Goal: Task Accomplishment & Management: Manage account settings

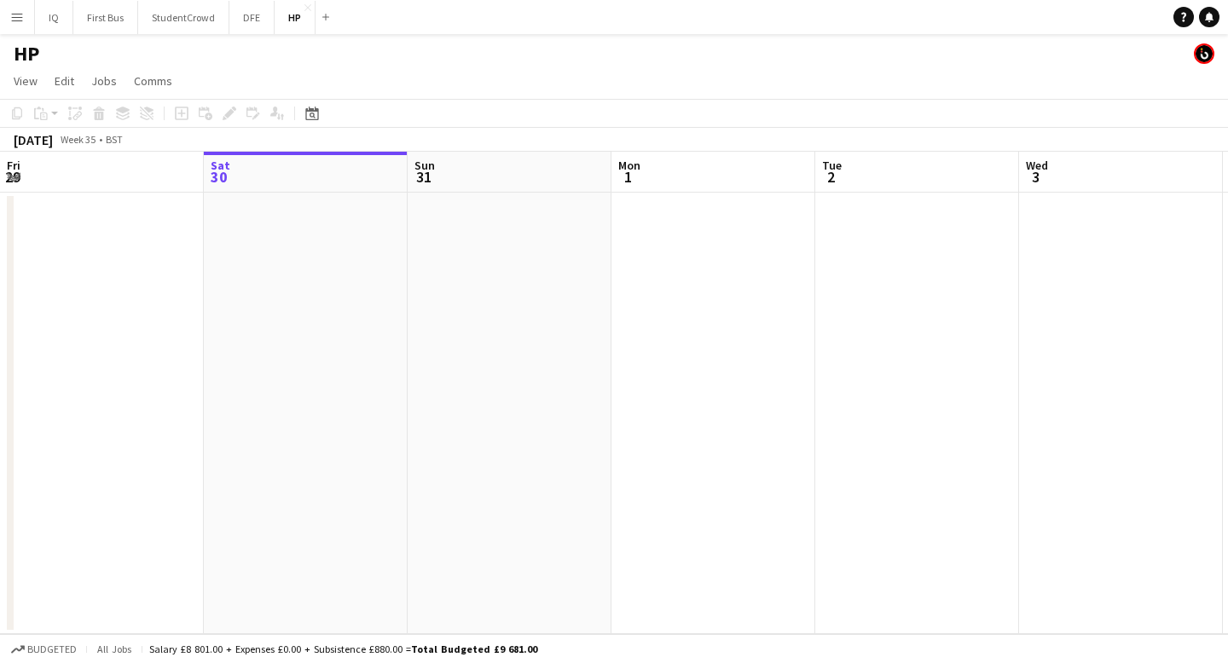
click at [14, 19] on app-icon "Menu" at bounding box center [17, 17] width 14 height 14
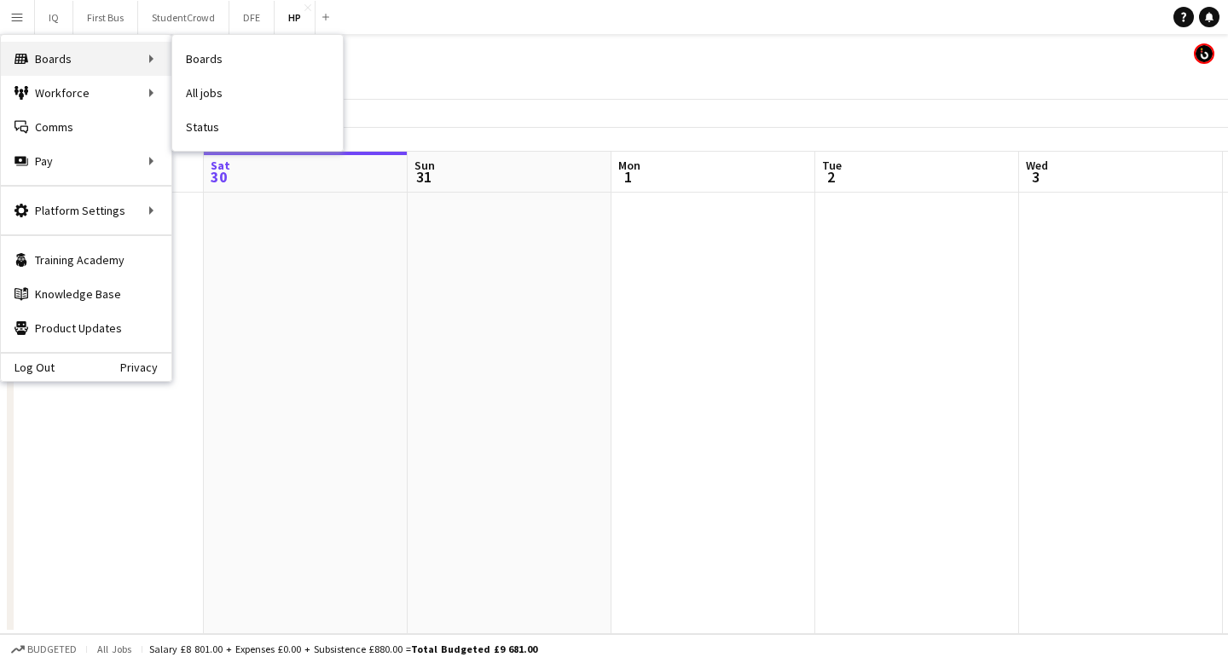
click at [36, 56] on div "Boards Boards" at bounding box center [86, 59] width 171 height 34
click at [231, 65] on link "Boards" at bounding box center [257, 59] width 171 height 34
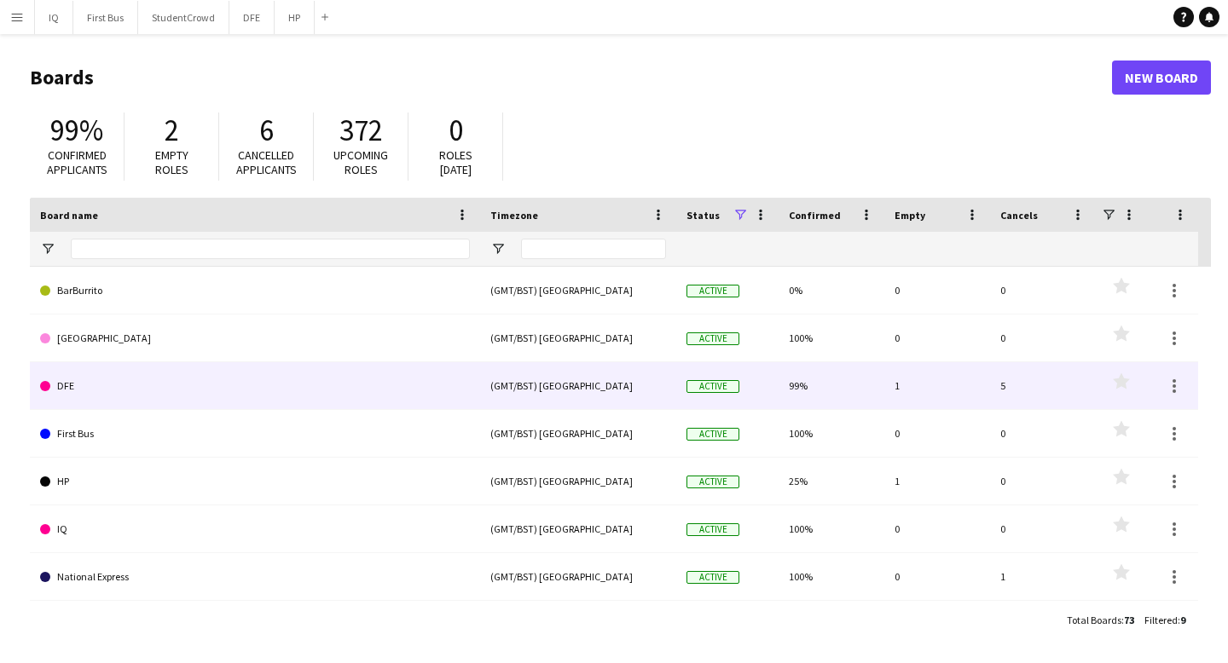
click at [473, 394] on div "DFE" at bounding box center [255, 385] width 450 height 47
click at [579, 394] on div "(GMT/BST) [GEOGRAPHIC_DATA]" at bounding box center [578, 385] width 196 height 47
click at [67, 387] on link "DFE" at bounding box center [255, 386] width 430 height 48
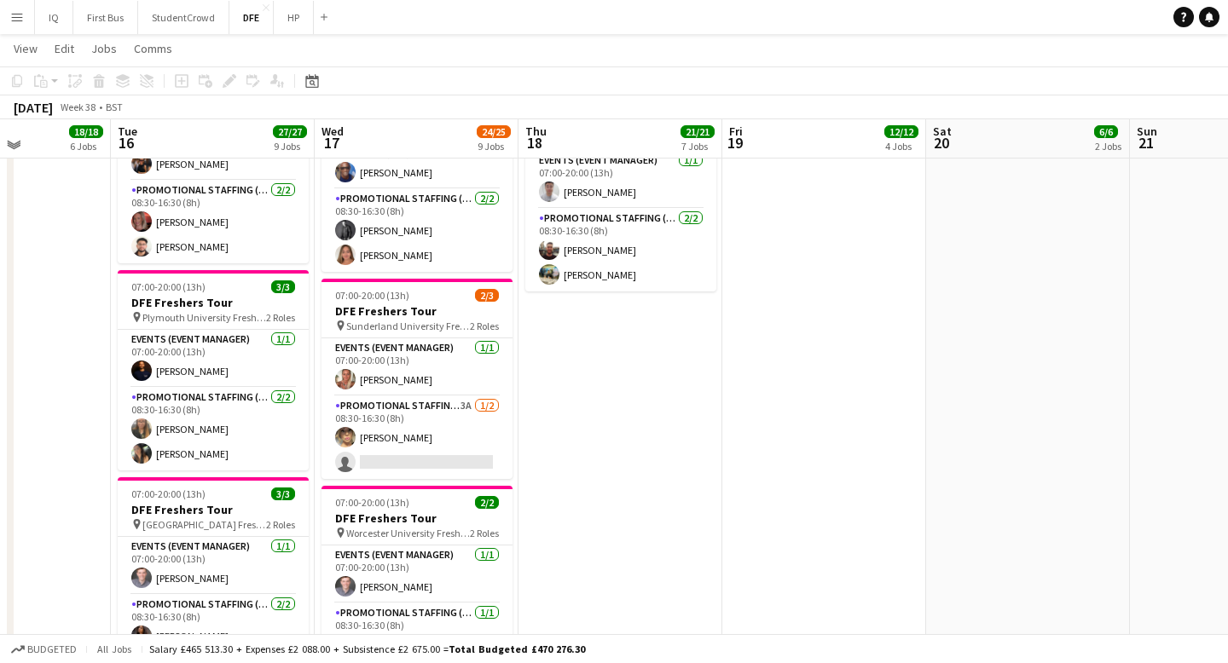
scroll to position [1384, 0]
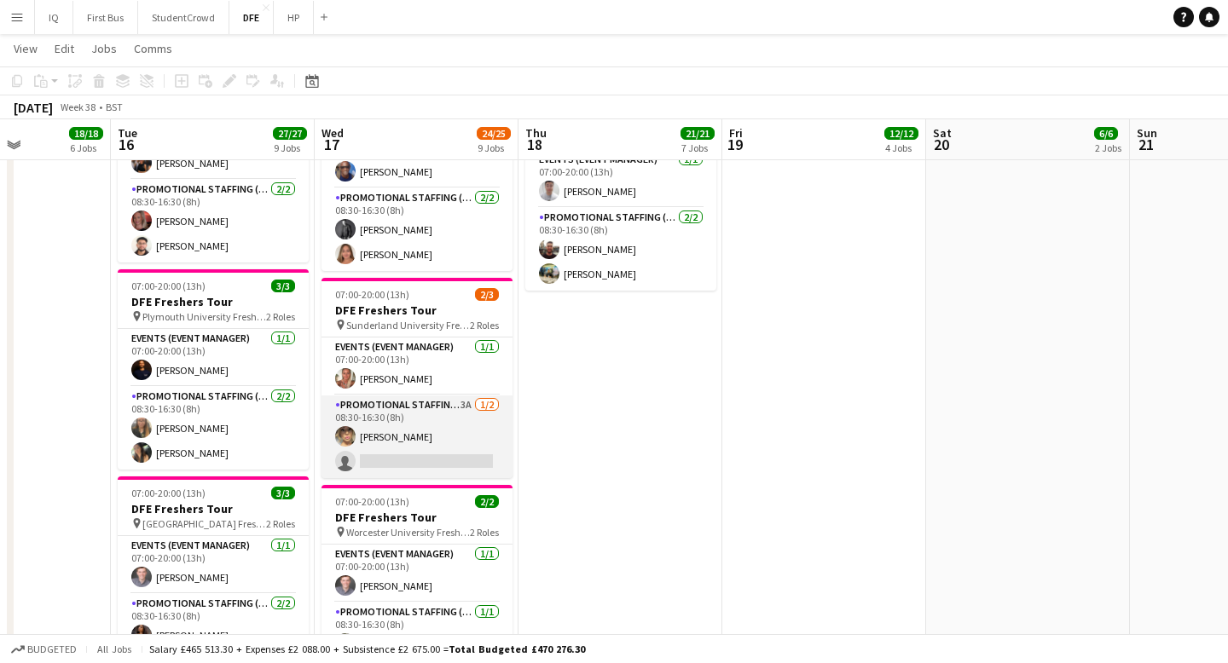
click at [387, 434] on app-card-role "Promotional Staffing (Brand Ambassadors) 3A [DATE] 08:30-16:30 (8h) [PERSON_NAM…" at bounding box center [416, 437] width 191 height 83
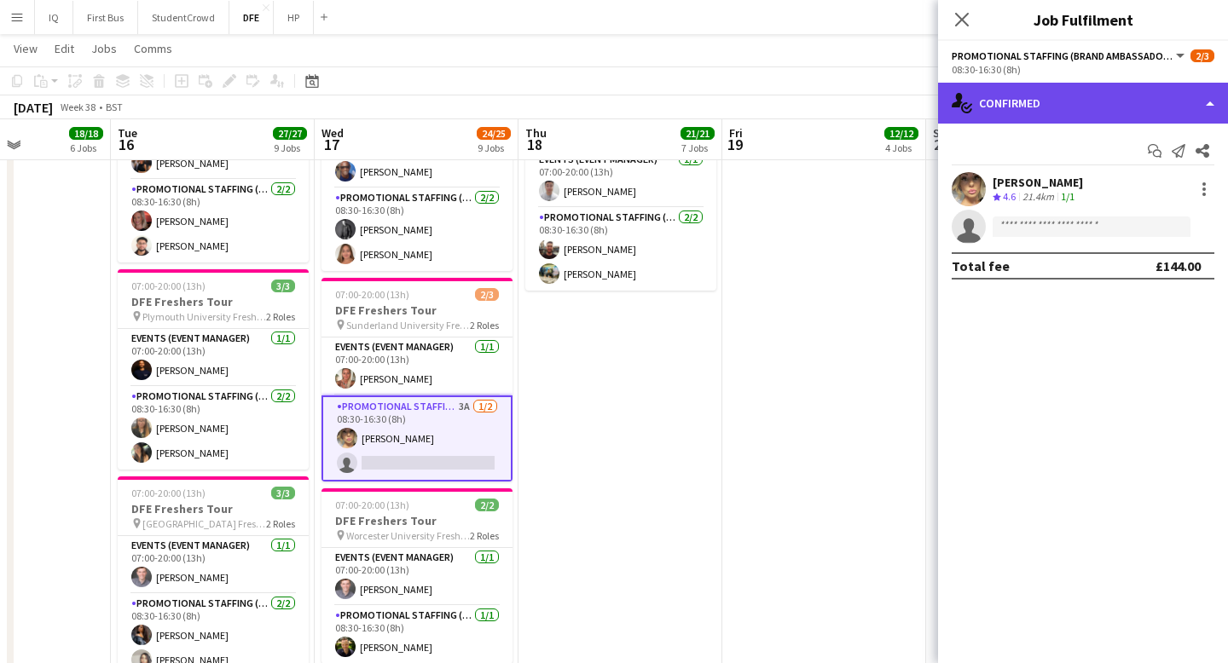
click at [1026, 101] on div "single-neutral-actions-check-2 Confirmed" at bounding box center [1083, 103] width 290 height 41
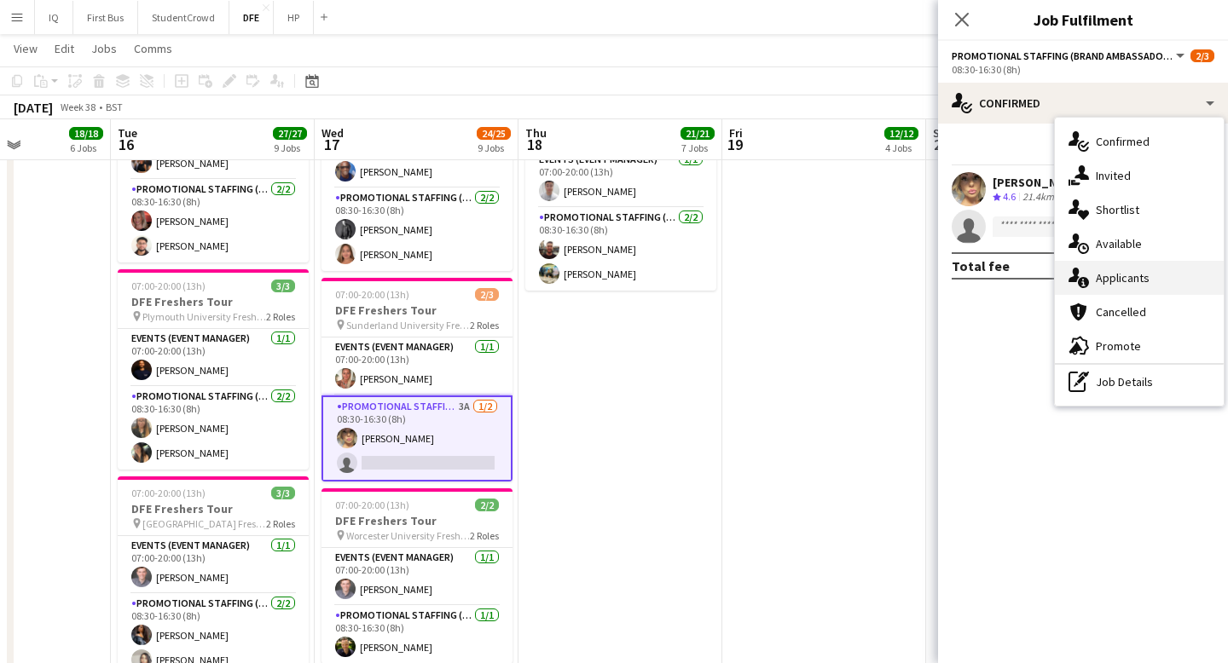
click at [1107, 278] on div "single-neutral-actions-information Applicants" at bounding box center [1139, 278] width 169 height 34
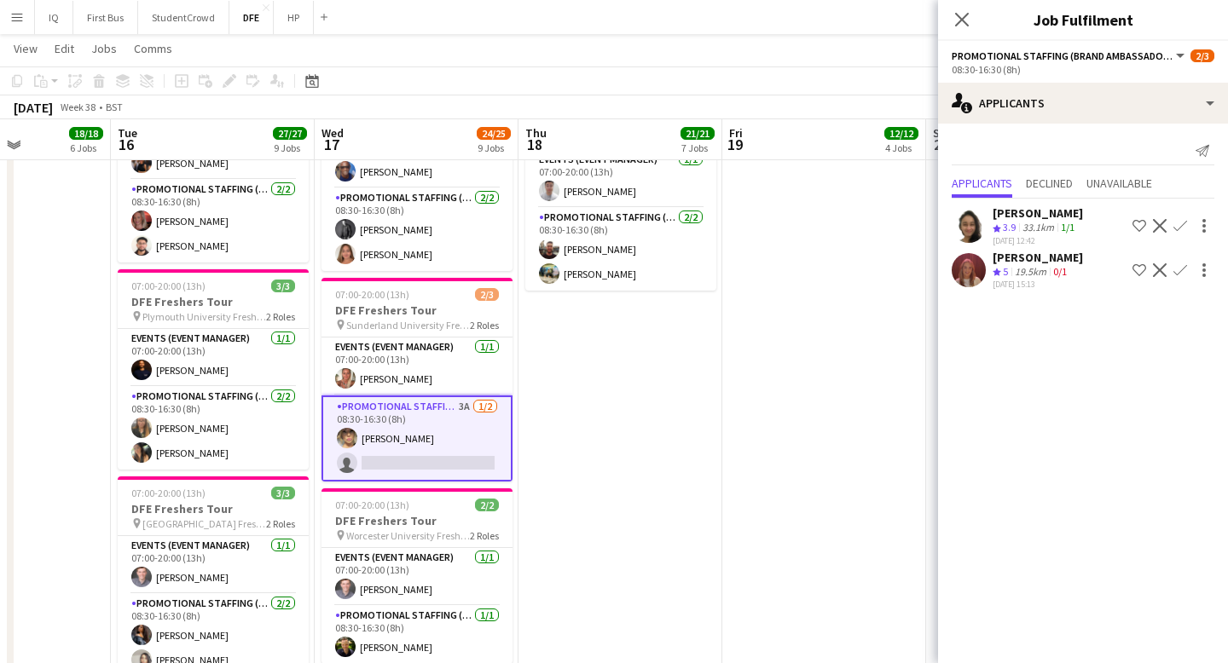
click at [1014, 274] on div "19.5km" at bounding box center [1030, 272] width 38 height 14
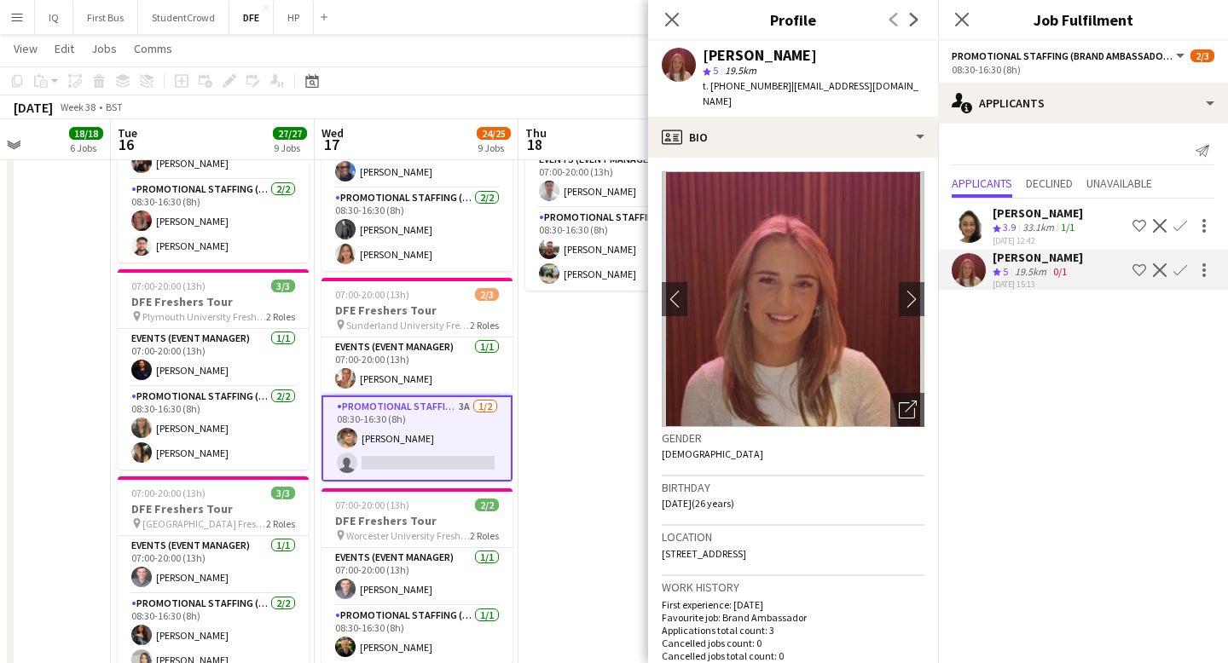
click at [1179, 264] on app-icon "Confirm" at bounding box center [1180, 270] width 14 height 14
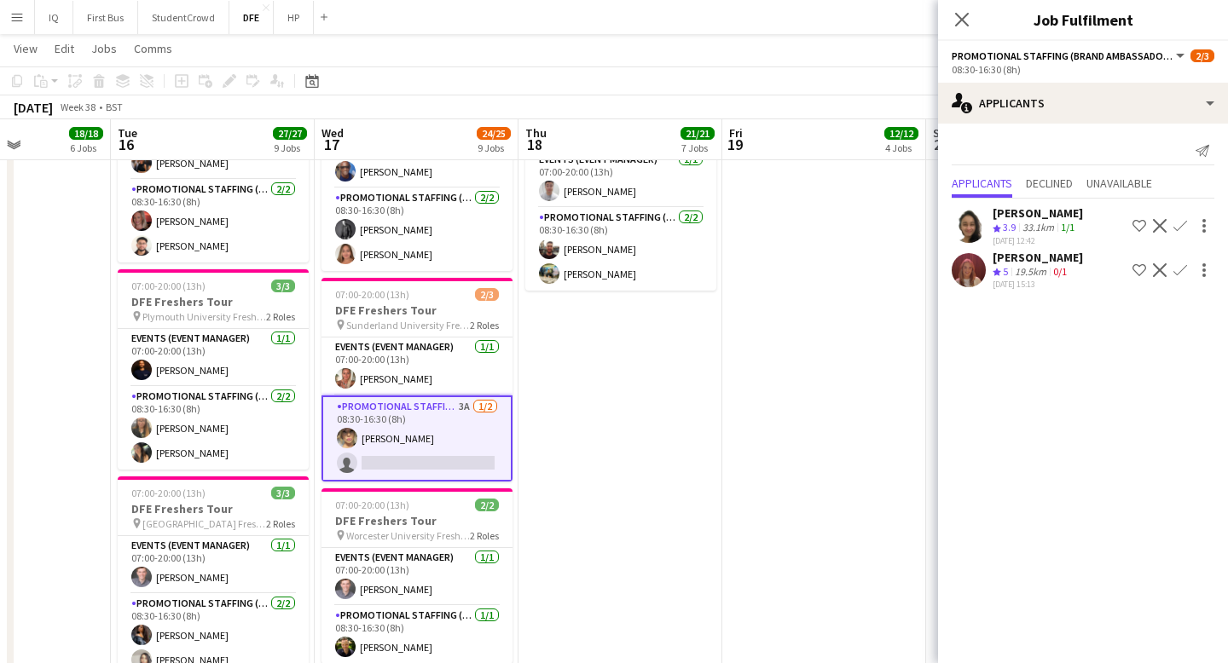
click at [1179, 264] on app-icon "Confirm" at bounding box center [1180, 270] width 14 height 14
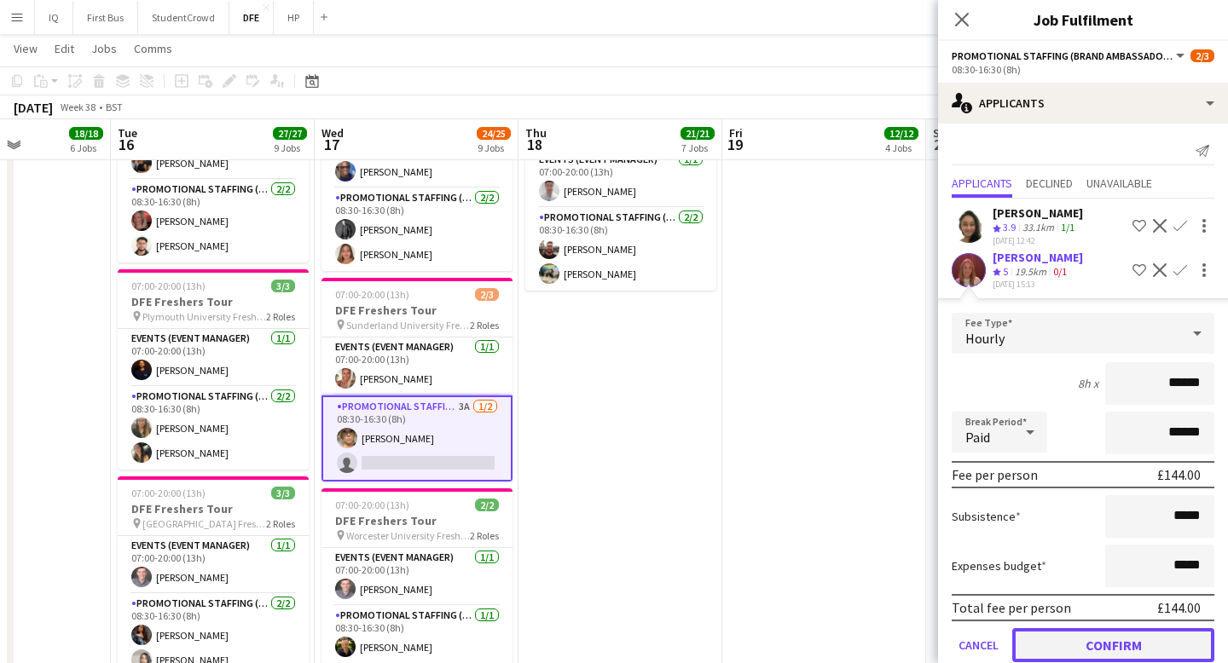
click at [1106, 645] on button "Confirm" at bounding box center [1113, 645] width 202 height 34
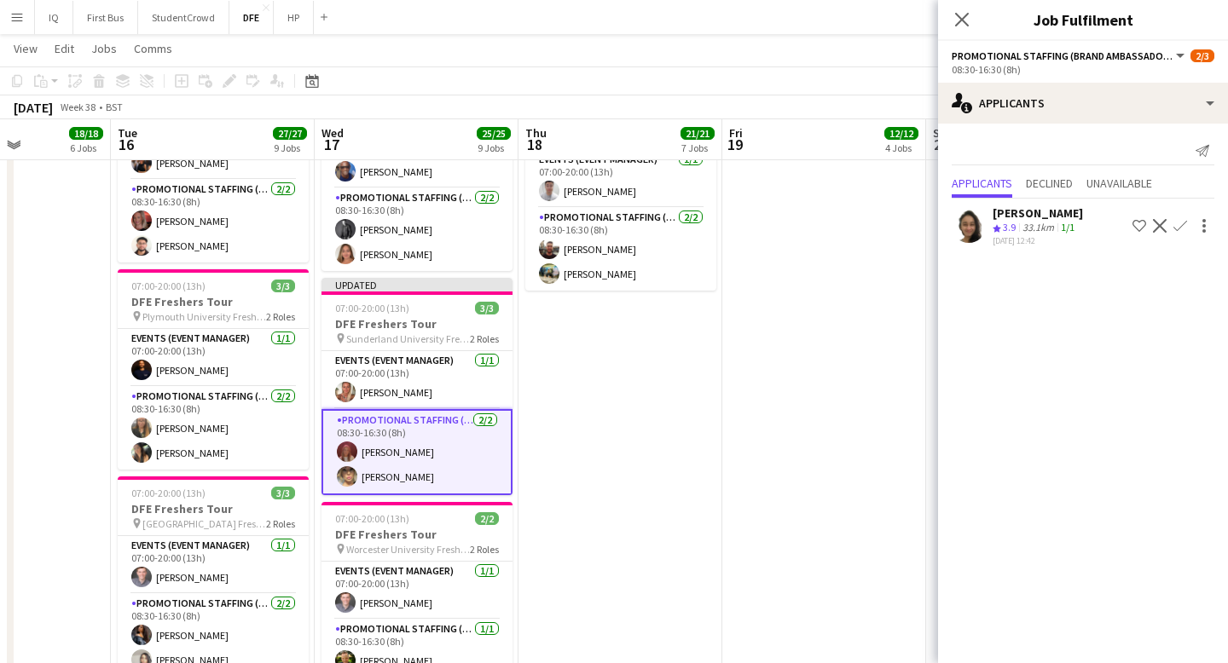
click at [396, 439] on app-card-role "Promotional Staffing (Brand Ambassadors) [DATE] 08:30-16:30 (8h) [PERSON_NAME] …" at bounding box center [416, 452] width 191 height 86
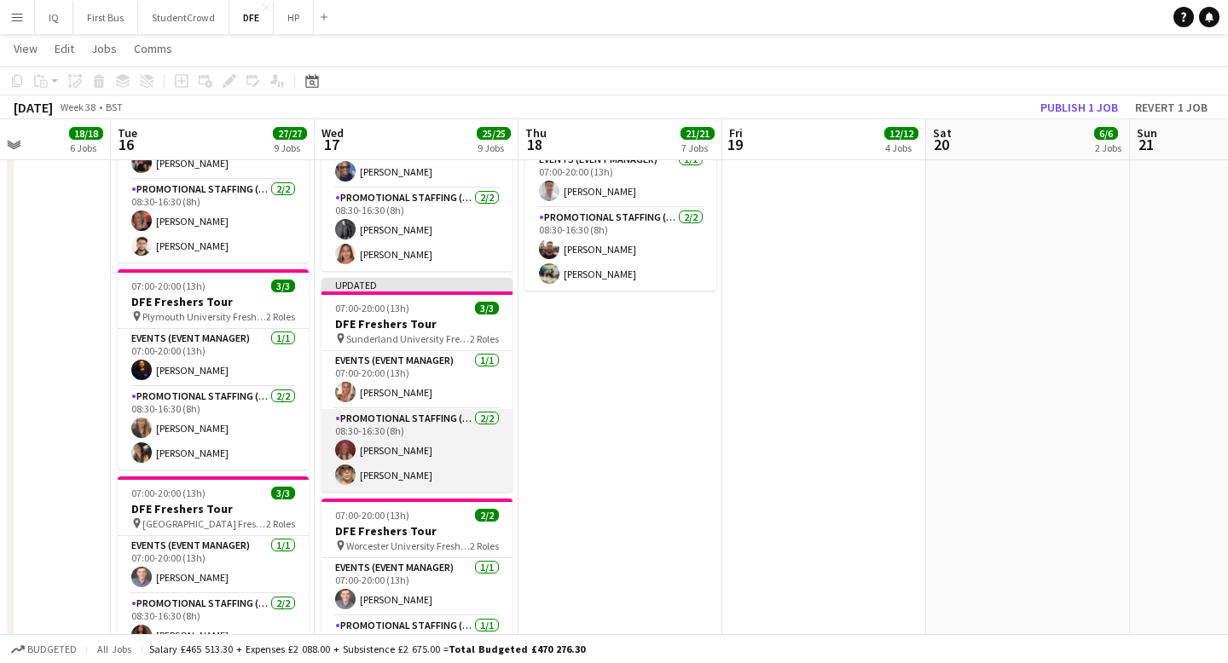
click at [380, 444] on app-card-role "Promotional Staffing (Brand Ambassadors) [DATE] 08:30-16:30 (8h) [PERSON_NAME] …" at bounding box center [416, 450] width 191 height 83
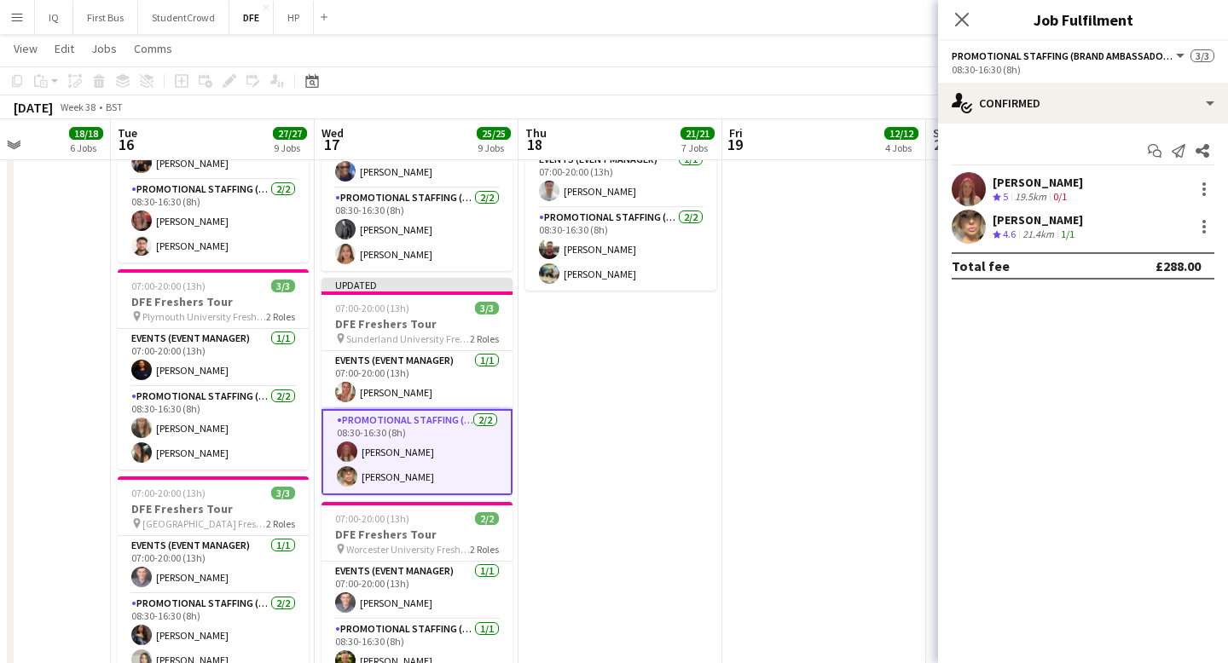
click at [1013, 188] on div "[PERSON_NAME]" at bounding box center [1037, 182] width 90 height 15
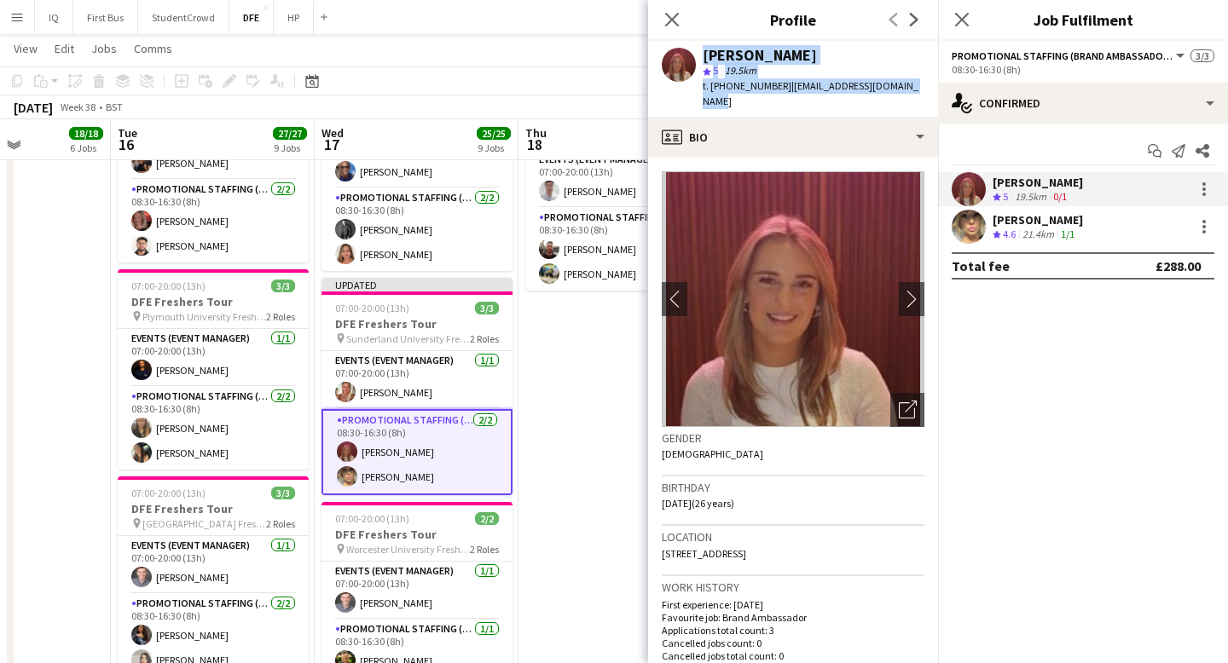
drag, startPoint x: 910, startPoint y: 87, endPoint x: 693, endPoint y: 55, distance: 218.8
click at [693, 55] on div "[PERSON_NAME] star 5 19.5km t. [PHONE_NUMBER] | [EMAIL_ADDRESS][DOMAIN_NAME]" at bounding box center [793, 79] width 290 height 76
copy div "[PERSON_NAME] star 5 19.5km t. [PHONE_NUMBER] | [EMAIL_ADDRESS][DOMAIN_NAME]"
click at [907, 290] on app-icon "chevron-right" at bounding box center [912, 299] width 26 height 18
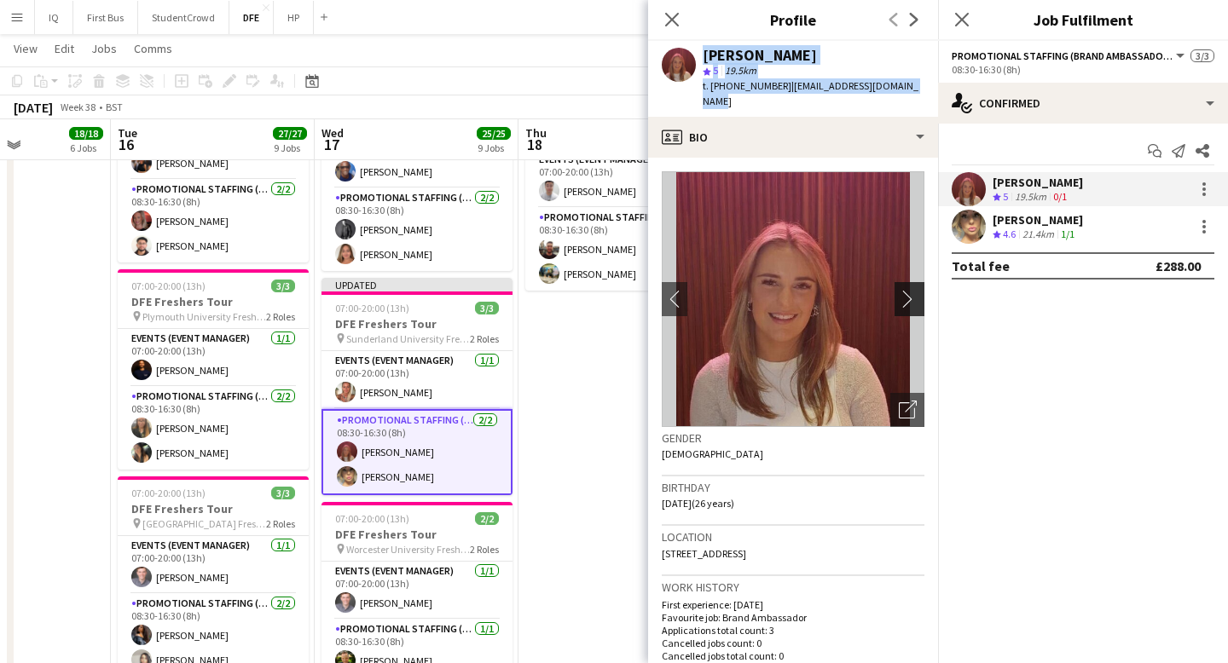
click at [907, 290] on app-icon "chevron-right" at bounding box center [912, 299] width 26 height 18
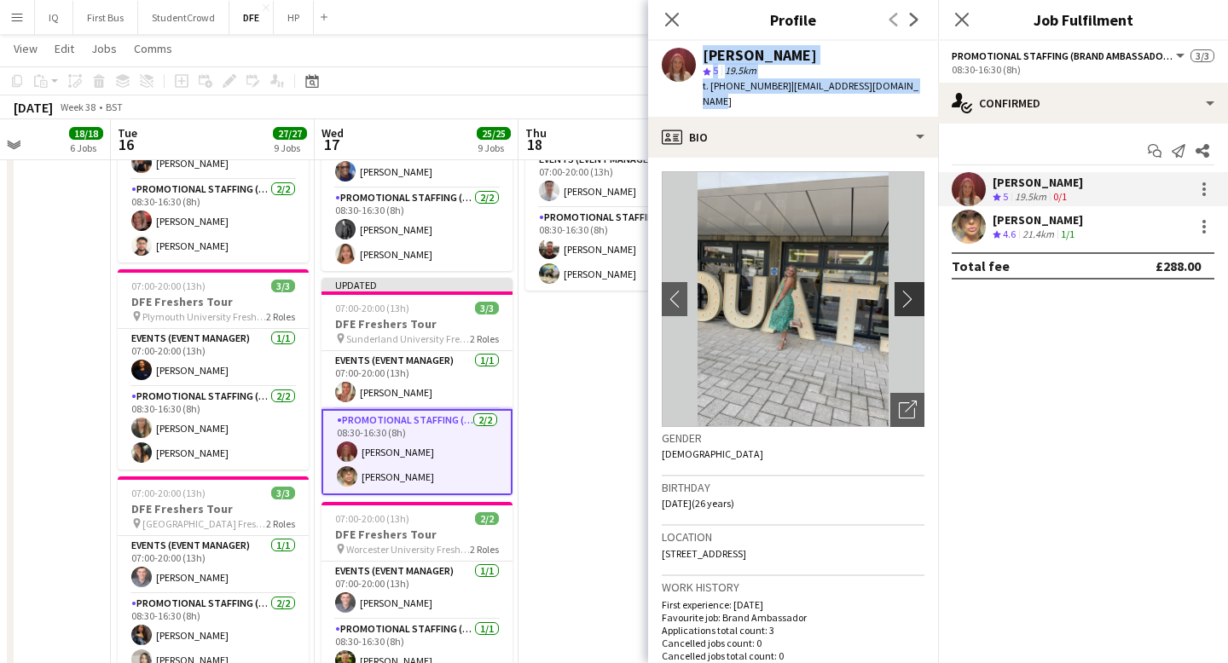
click at [907, 290] on app-icon "chevron-right" at bounding box center [912, 299] width 26 height 18
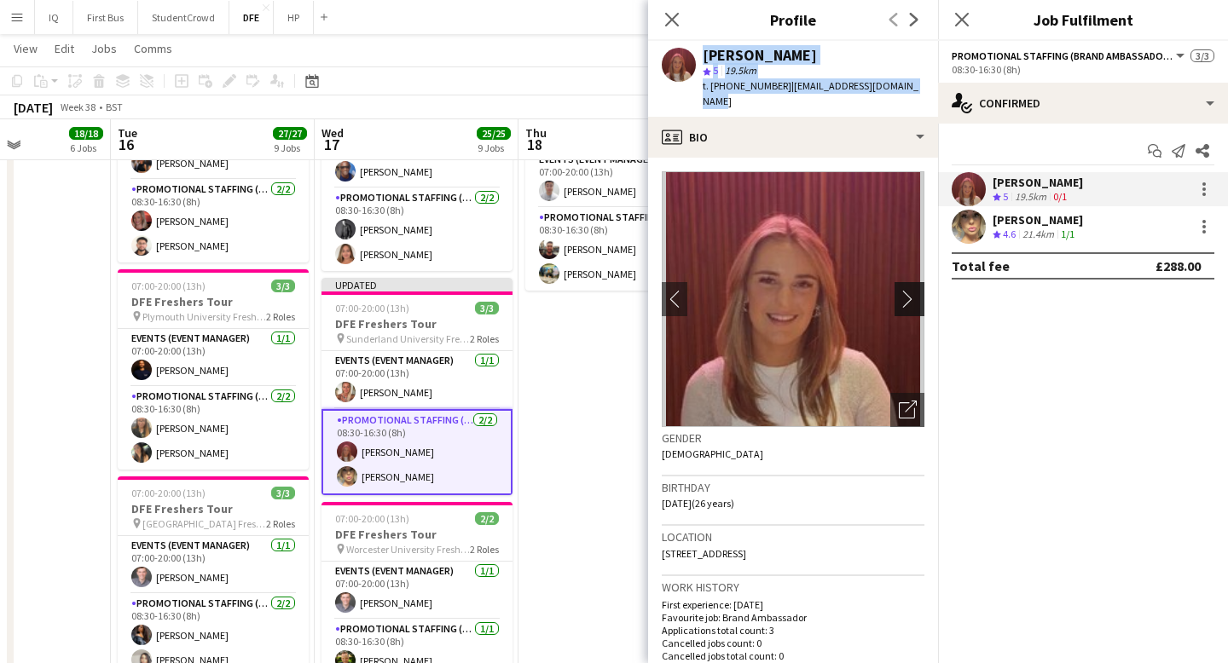
click at [907, 290] on app-icon "chevron-right" at bounding box center [912, 299] width 26 height 18
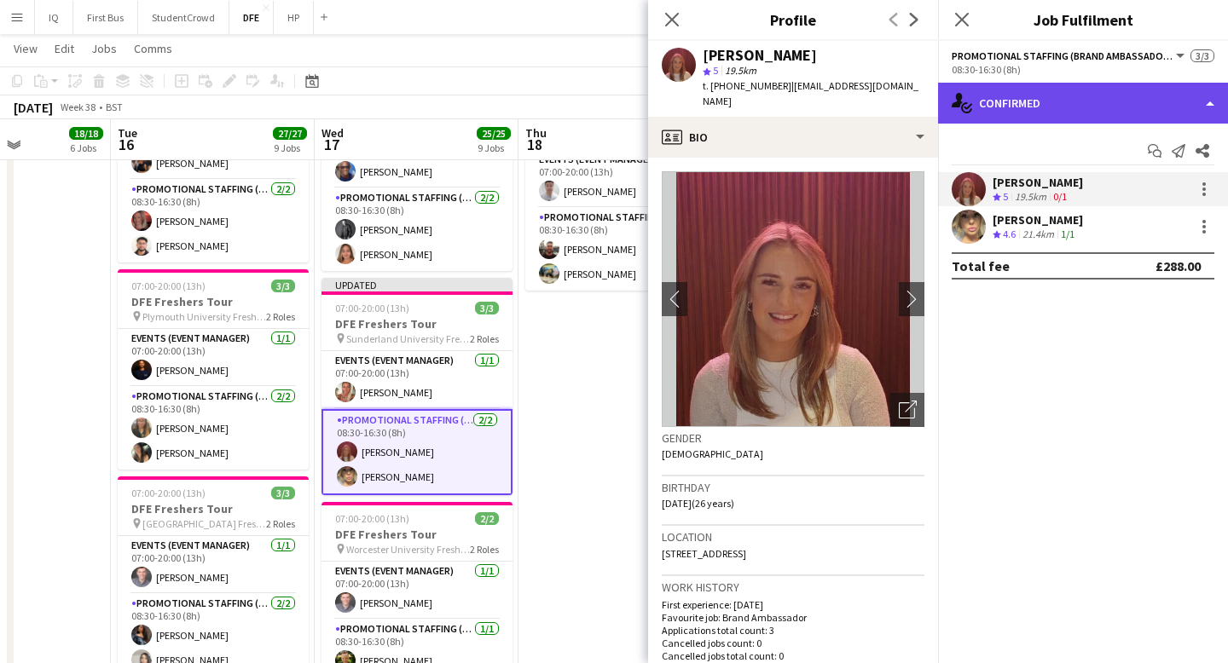
click at [1037, 97] on div "single-neutral-actions-check-2 Confirmed" at bounding box center [1083, 103] width 290 height 41
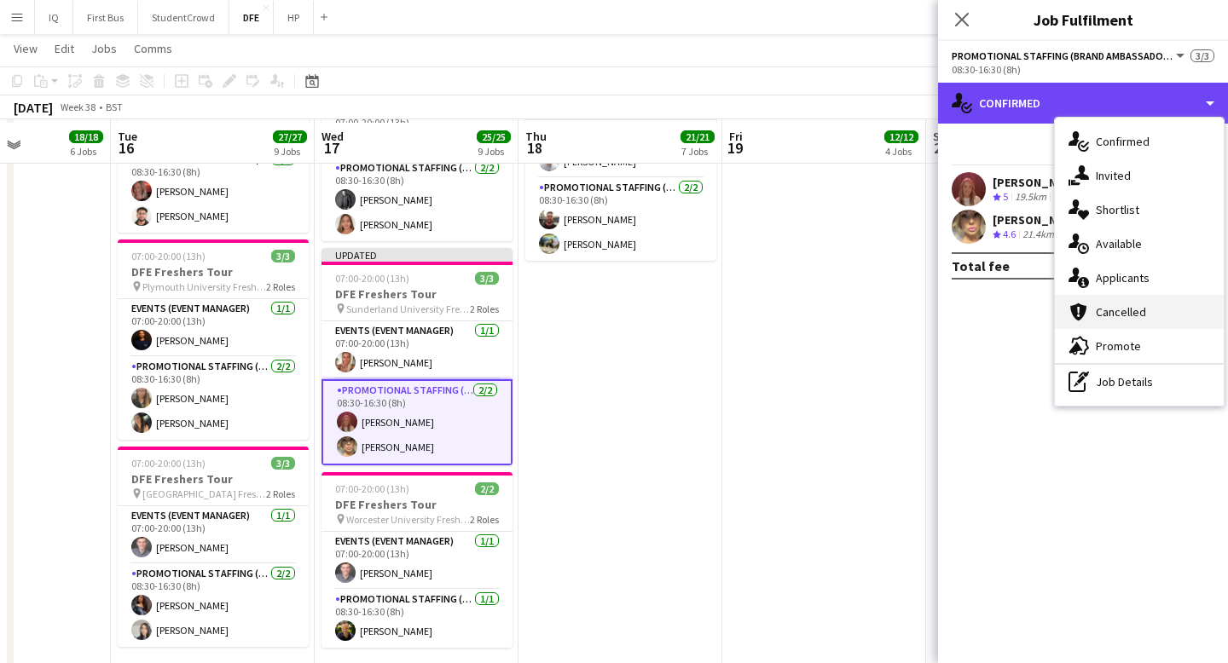
scroll to position [1417, 0]
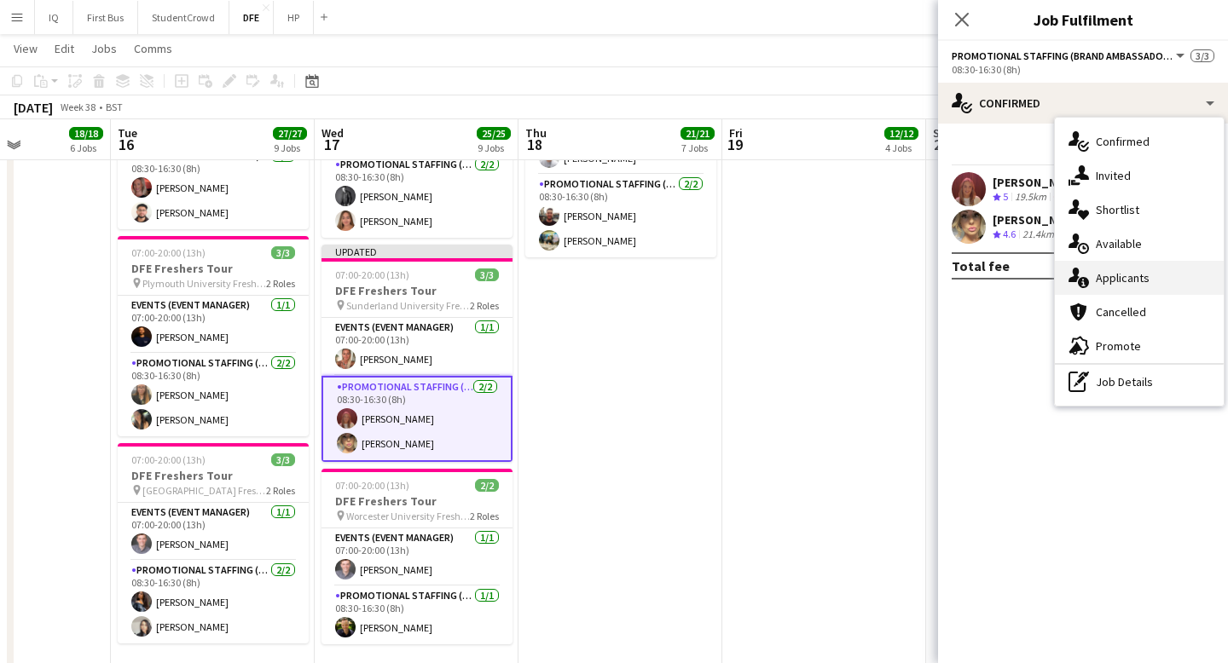
click at [1113, 280] on div "single-neutral-actions-information Applicants" at bounding box center [1139, 278] width 169 height 34
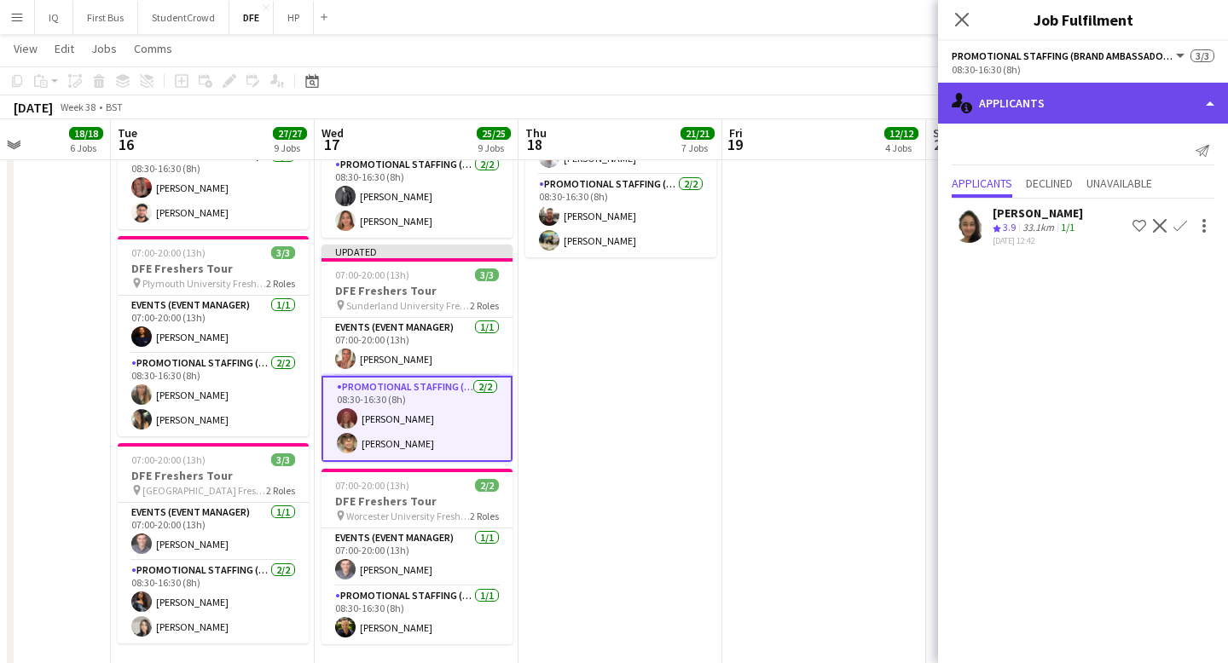
click at [1002, 109] on div "single-neutral-actions-information Applicants" at bounding box center [1083, 103] width 290 height 41
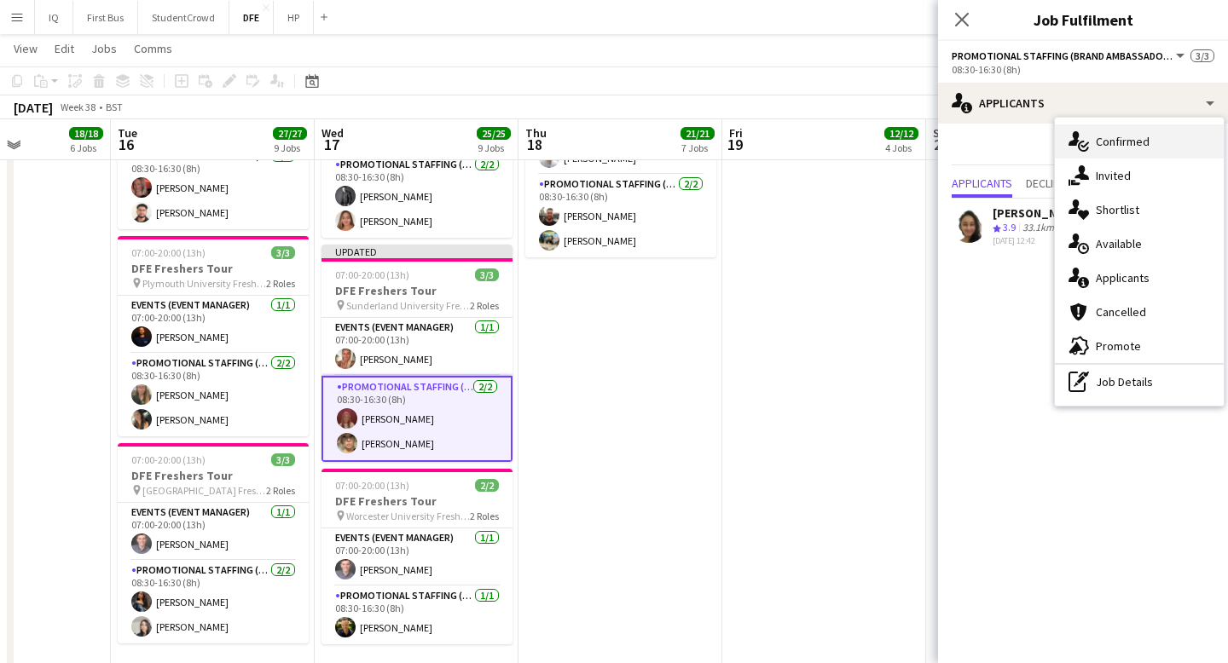
click at [1118, 144] on div "single-neutral-actions-check-2 Confirmed" at bounding box center [1139, 141] width 169 height 34
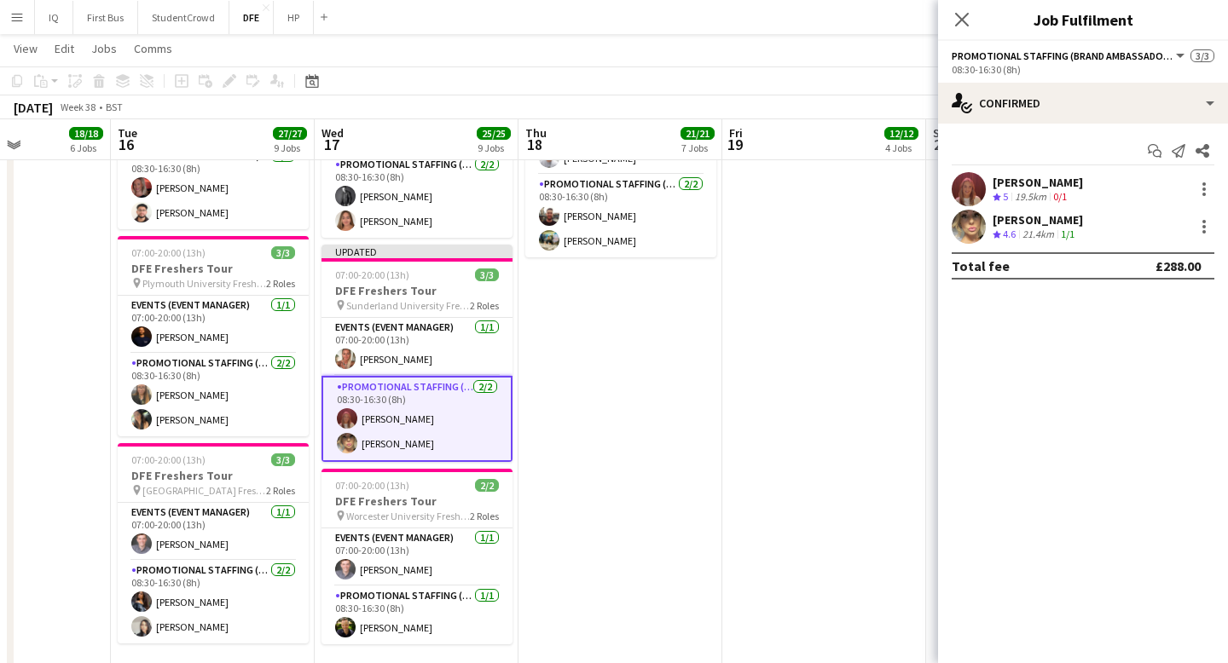
click at [1028, 225] on div "[PERSON_NAME]" at bounding box center [1037, 219] width 90 height 15
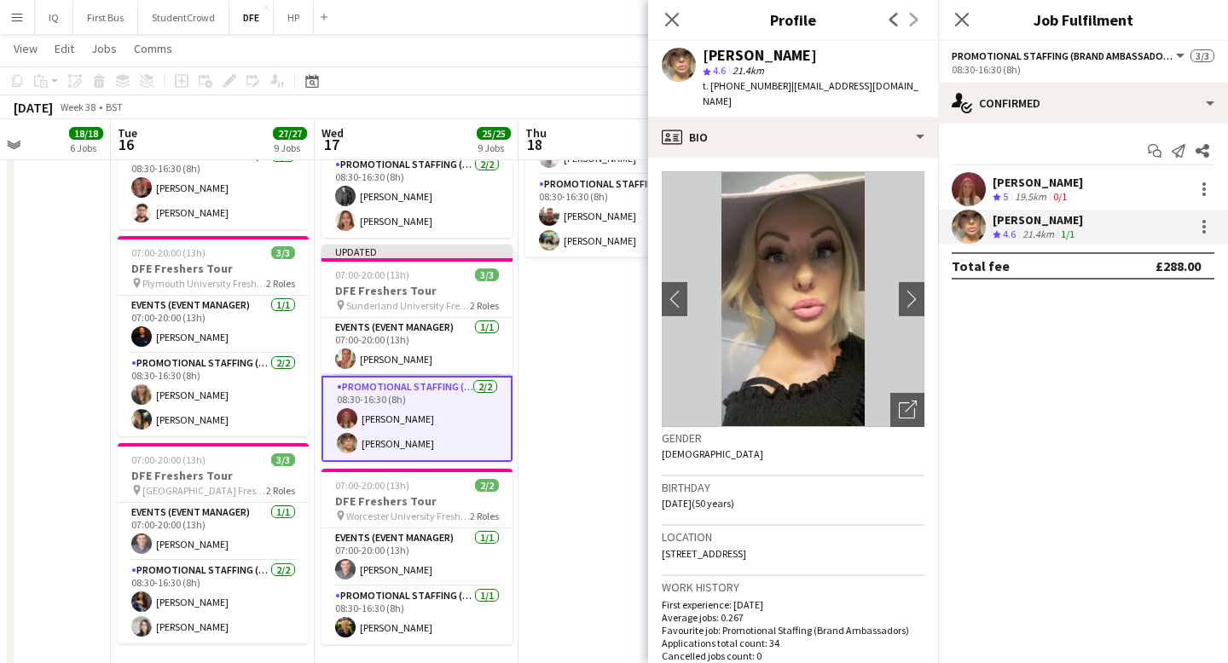
click at [1027, 182] on div "[PERSON_NAME]" at bounding box center [1037, 182] width 90 height 15
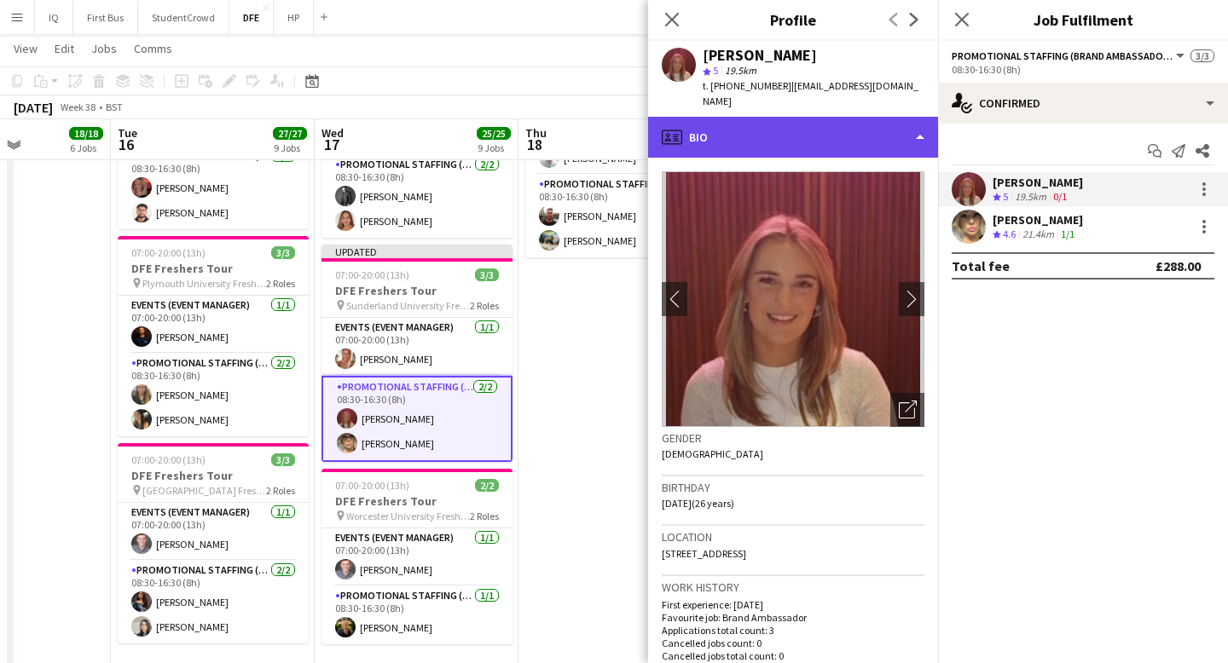
click at [811, 123] on div "profile Bio" at bounding box center [793, 137] width 290 height 41
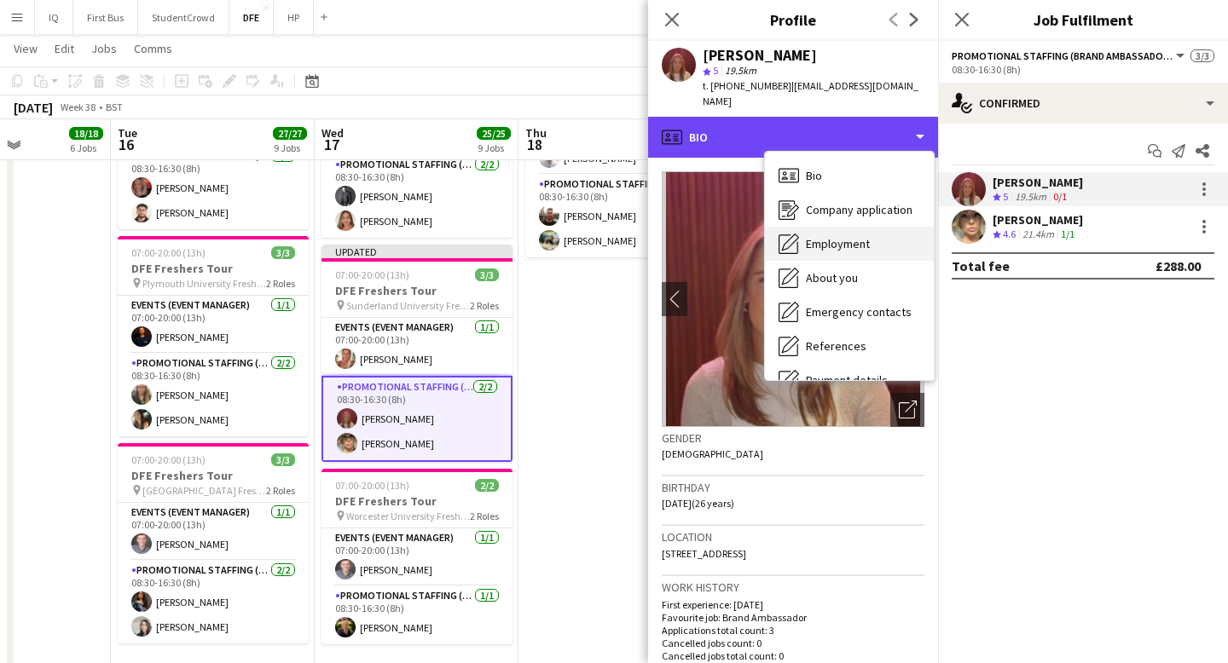
scroll to position [194, 0]
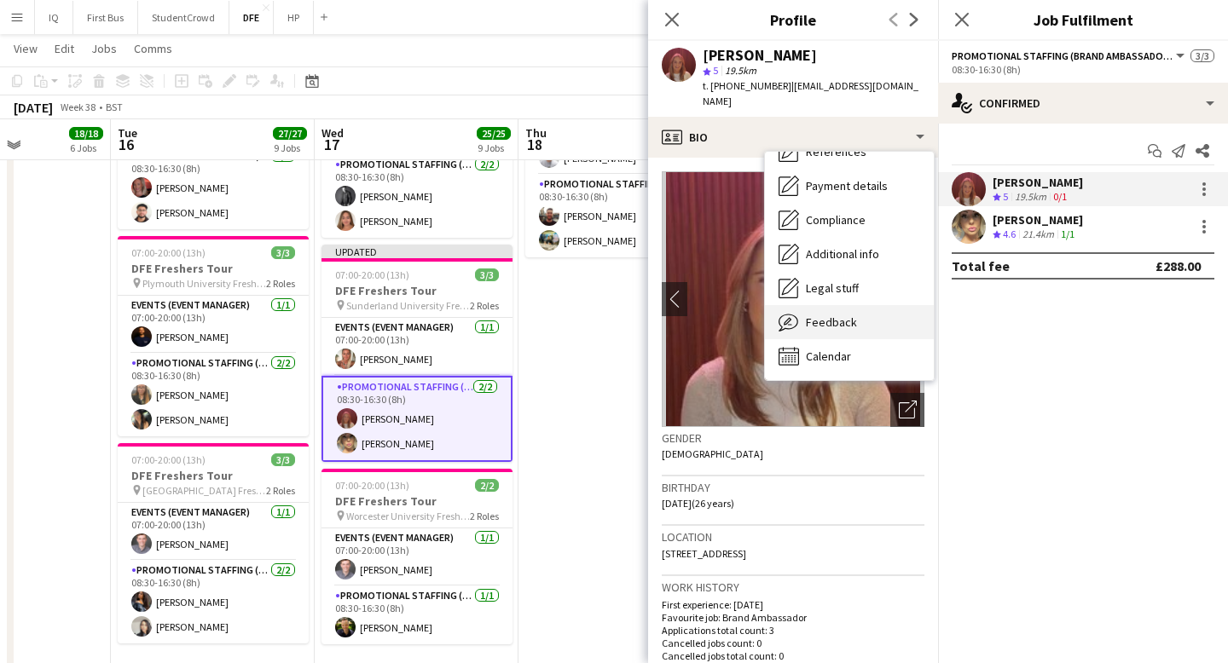
click at [826, 315] on span "Feedback" at bounding box center [831, 322] width 51 height 15
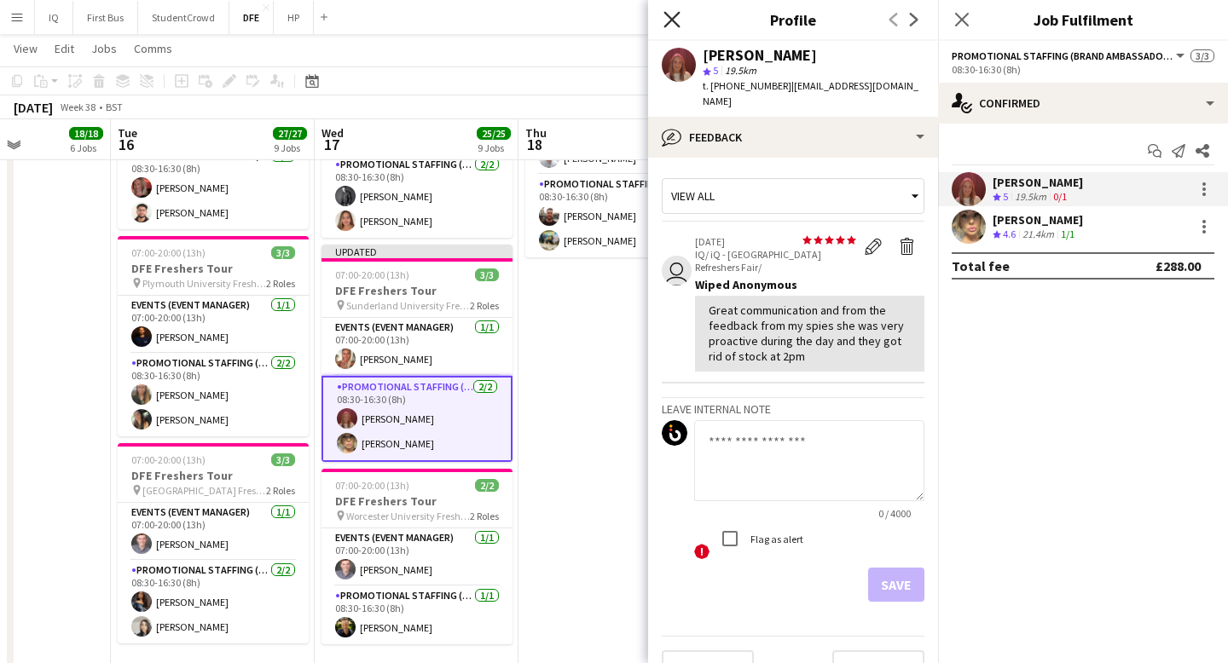
click at [669, 20] on icon at bounding box center [671, 19] width 16 height 16
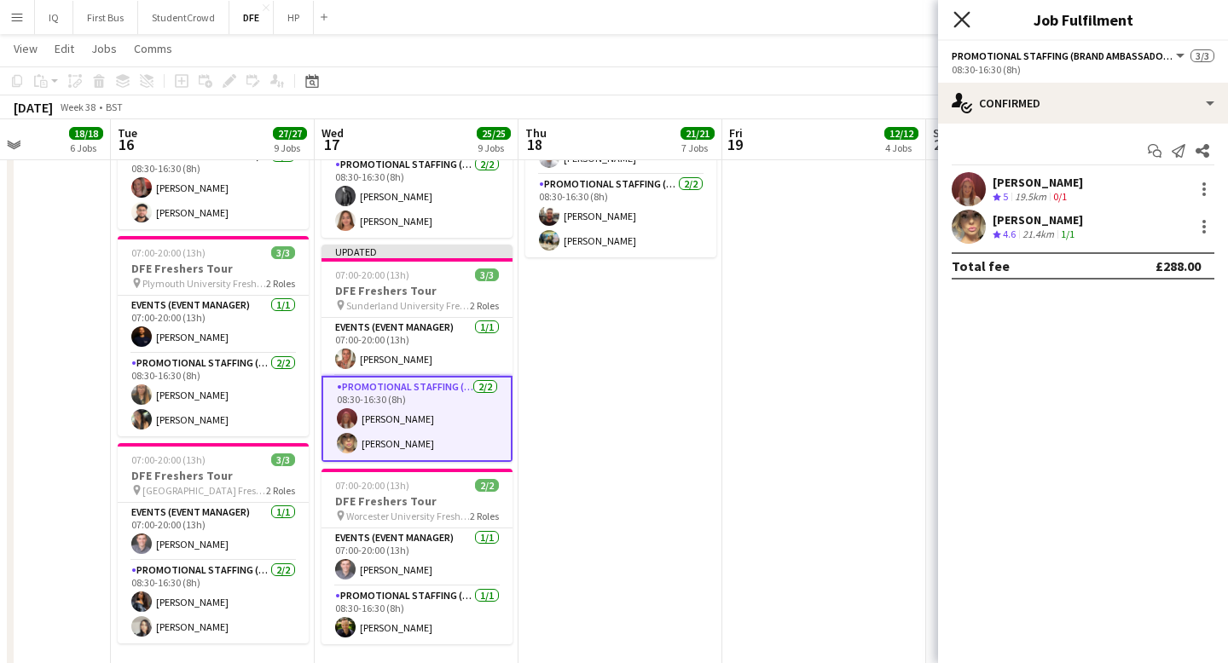
click at [960, 23] on icon "Close pop-in" at bounding box center [961, 19] width 16 height 16
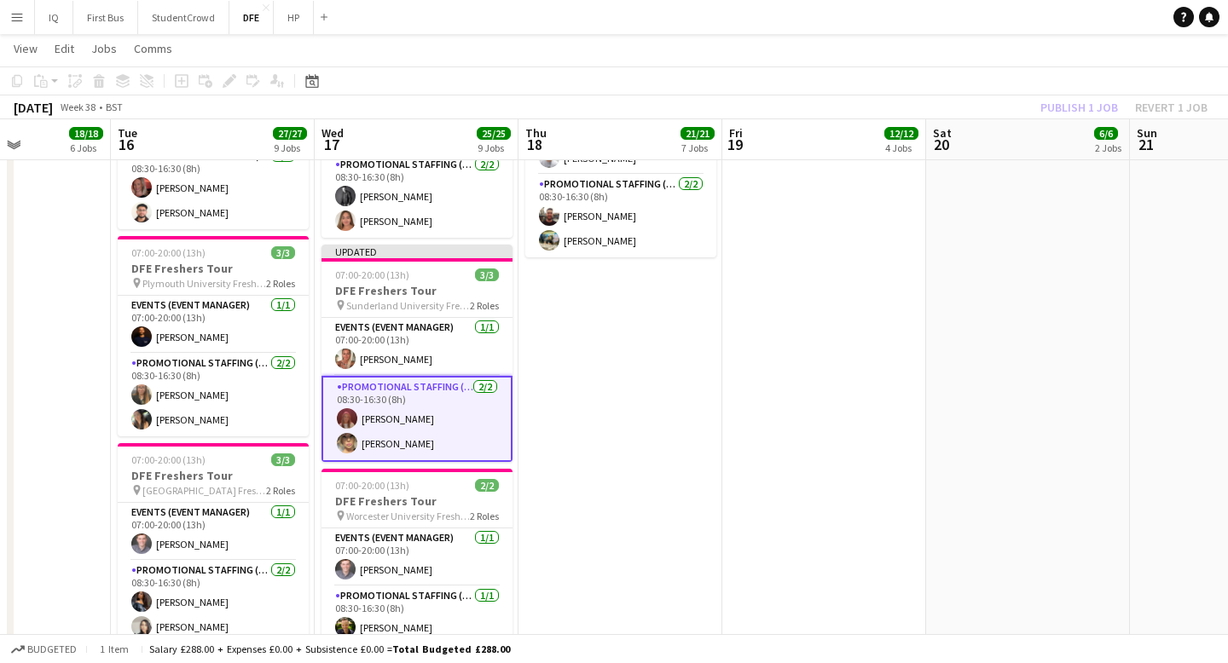
click at [919, 30] on app-navbar "Menu Boards Boards Boards All jobs Status Workforce Workforce My Workforce Recr…" at bounding box center [614, 17] width 1228 height 34
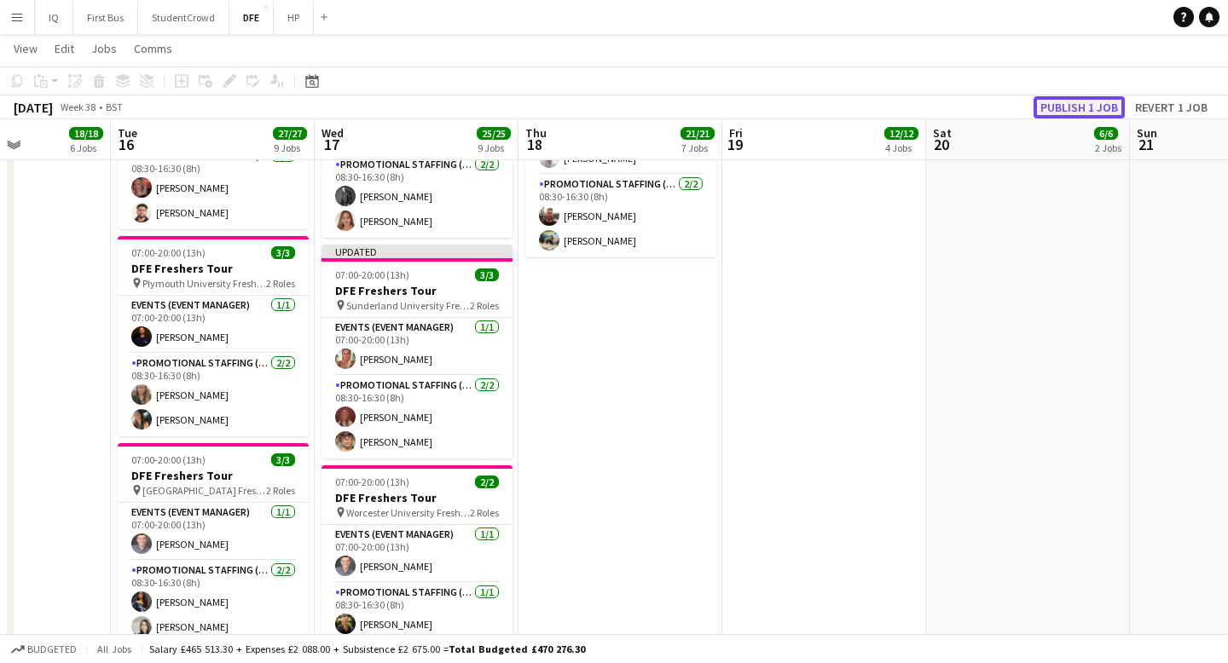
click at [1105, 107] on button "Publish 1 job" at bounding box center [1078, 107] width 91 height 22
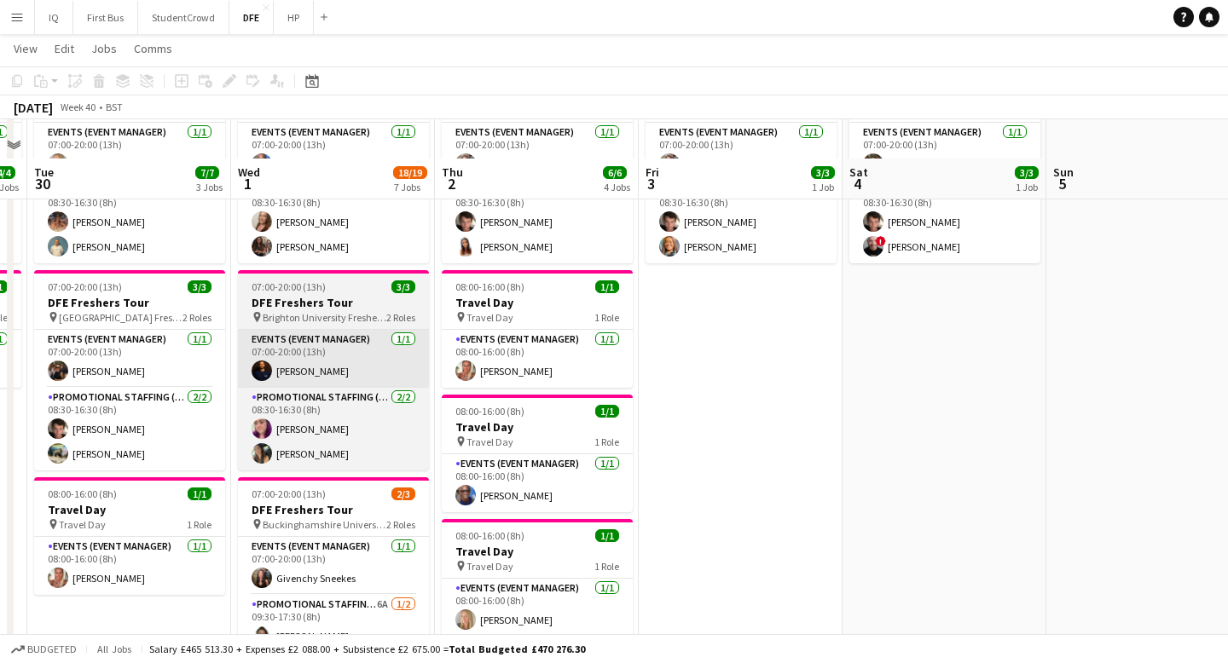
scroll to position [406, 0]
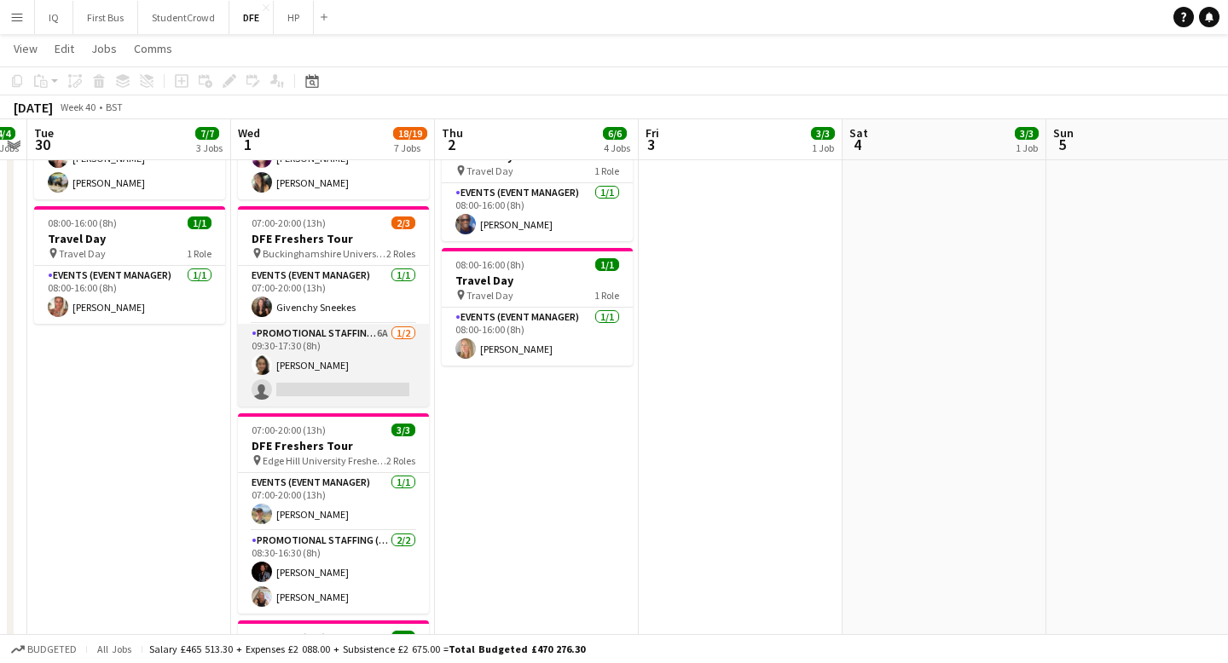
click at [315, 385] on app-card-role "Promotional Staffing (Brand Ambassadors) 6A [DATE] 09:30-17:30 (8h) [PERSON_NAM…" at bounding box center [333, 365] width 191 height 83
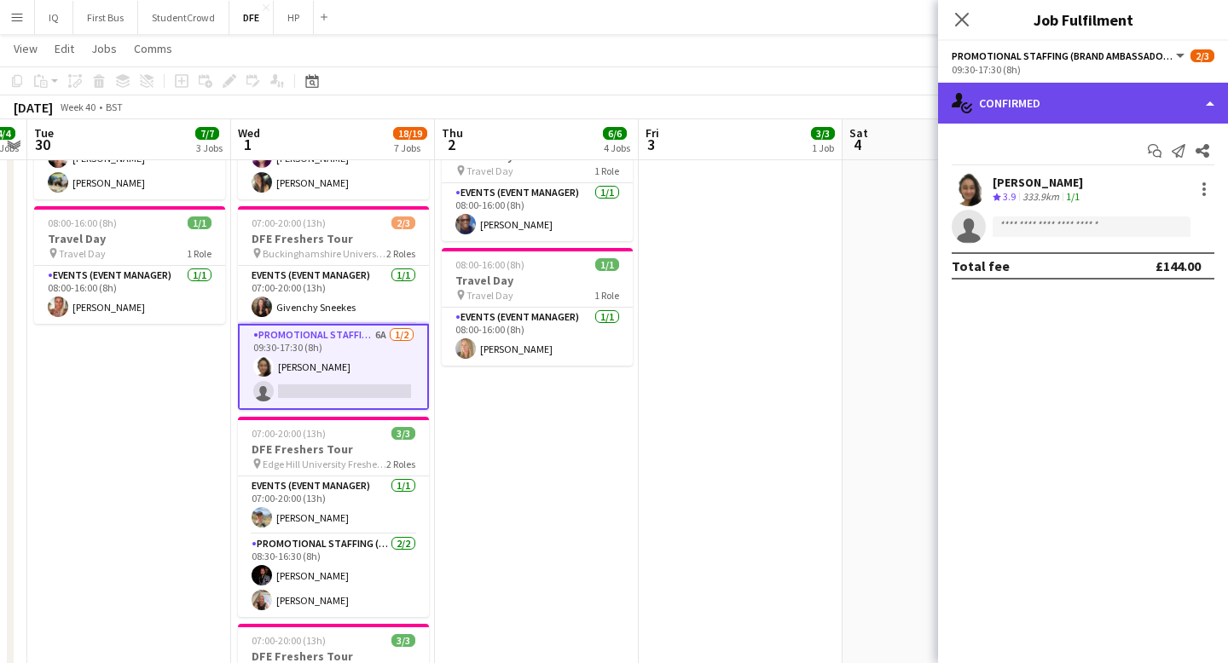
click at [1037, 109] on div "single-neutral-actions-check-2 Confirmed" at bounding box center [1083, 103] width 290 height 41
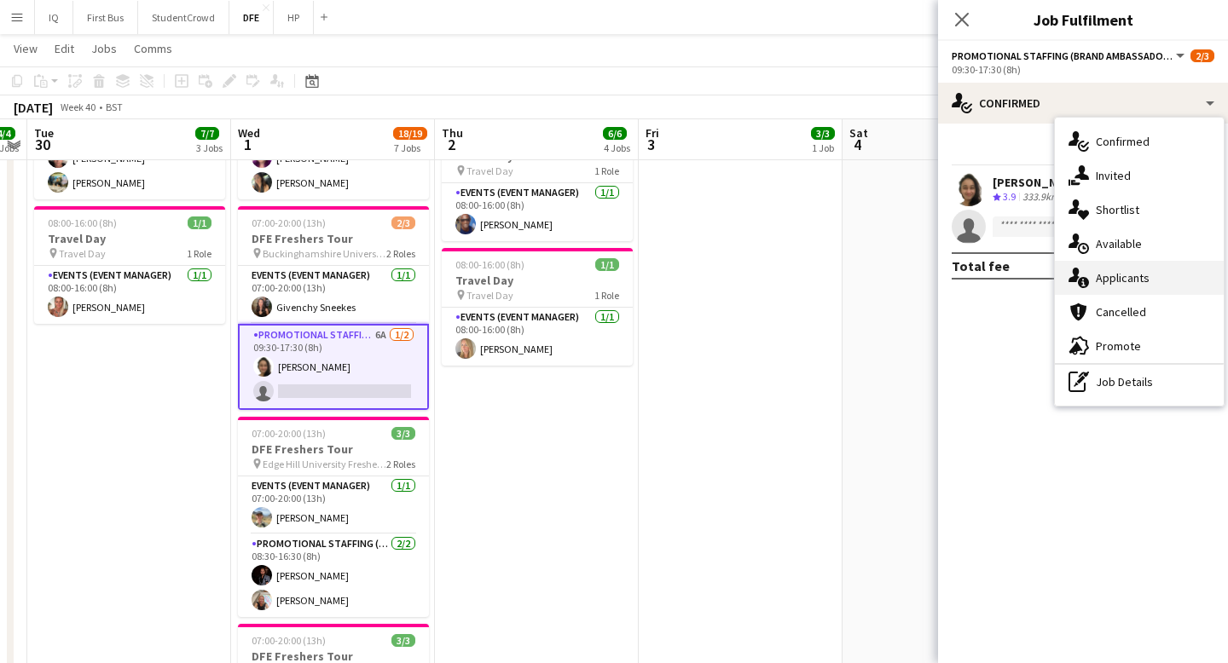
click at [1126, 280] on div "single-neutral-actions-information Applicants" at bounding box center [1139, 278] width 169 height 34
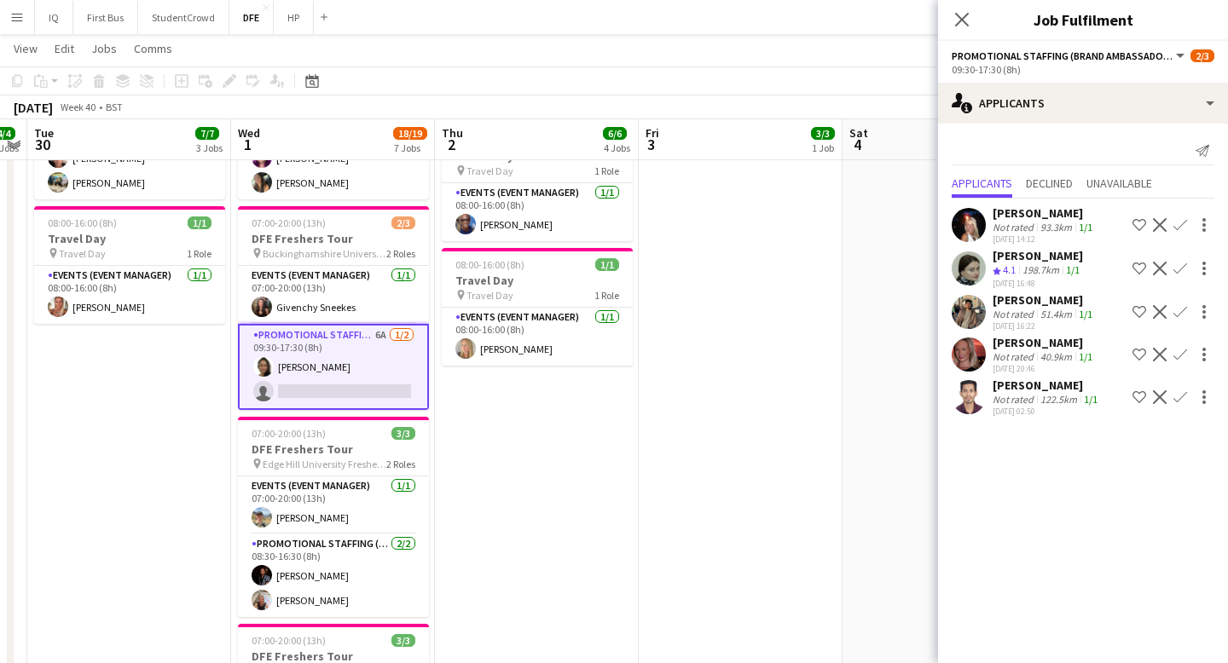
click at [1043, 353] on div "40.9km" at bounding box center [1056, 356] width 38 height 13
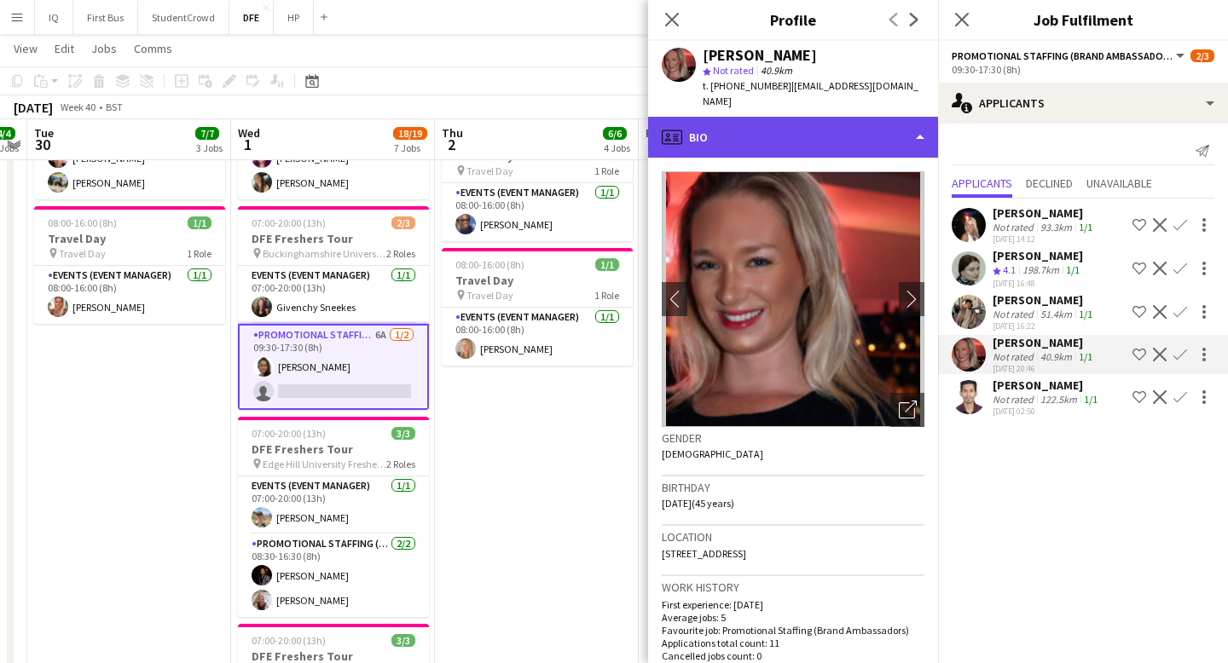
click at [769, 117] on div "profile Bio" at bounding box center [793, 137] width 290 height 41
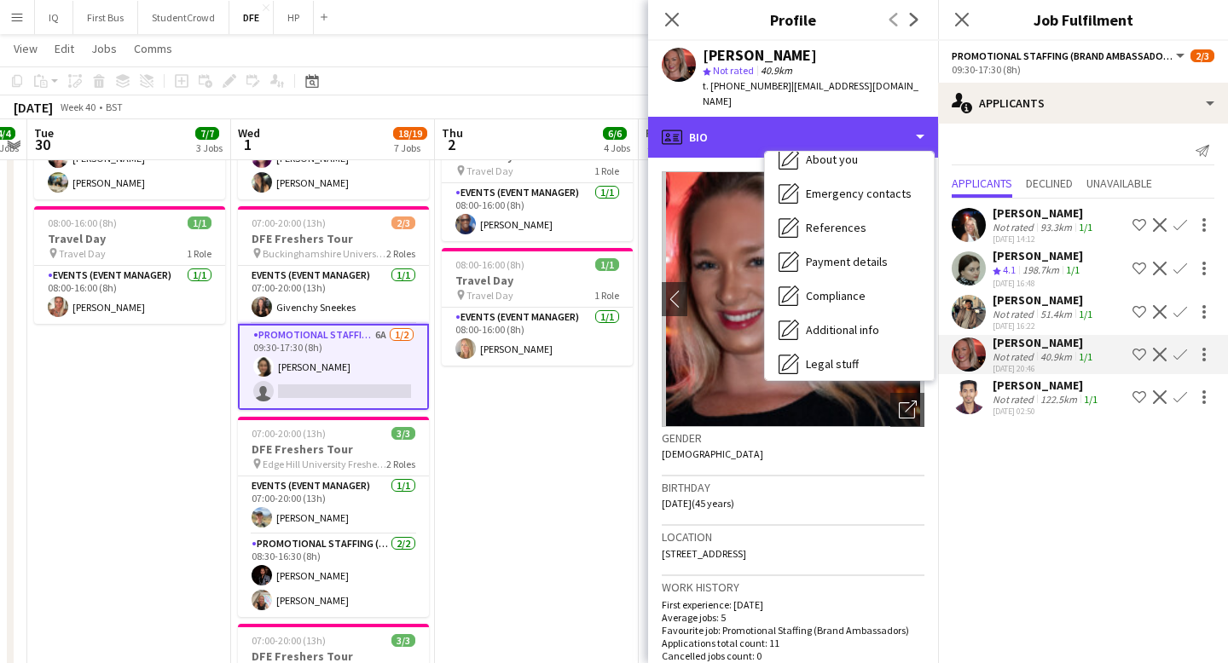
scroll to position [194, 0]
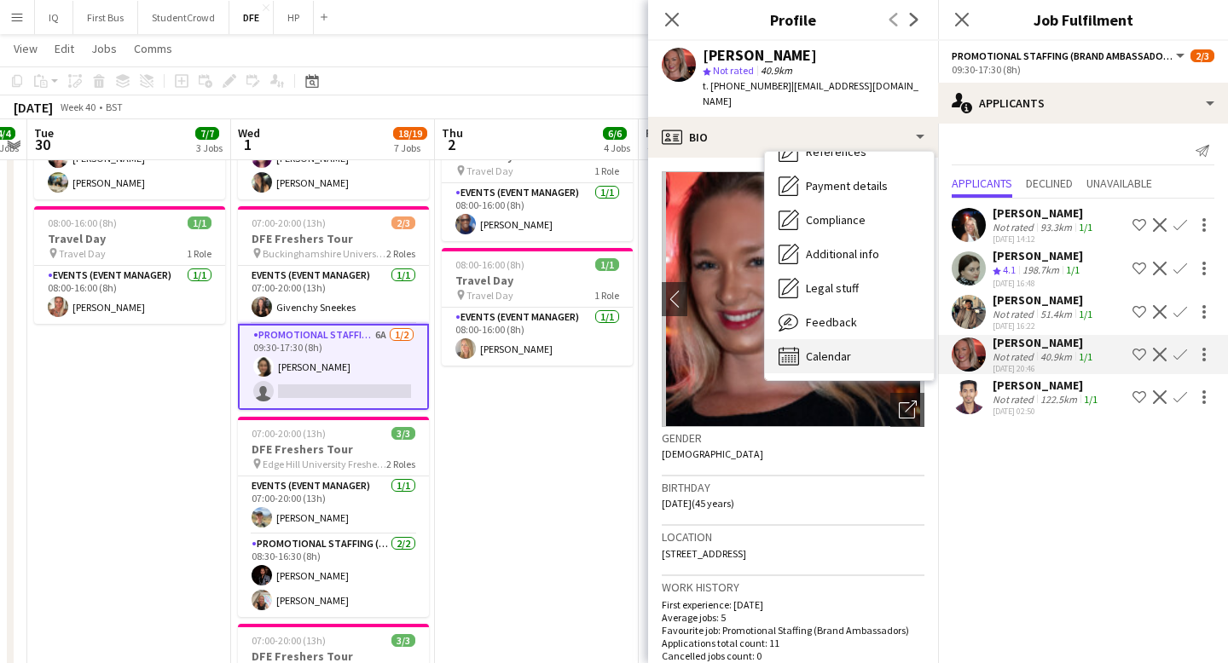
click at [829, 349] on span "Calendar" at bounding box center [828, 356] width 45 height 15
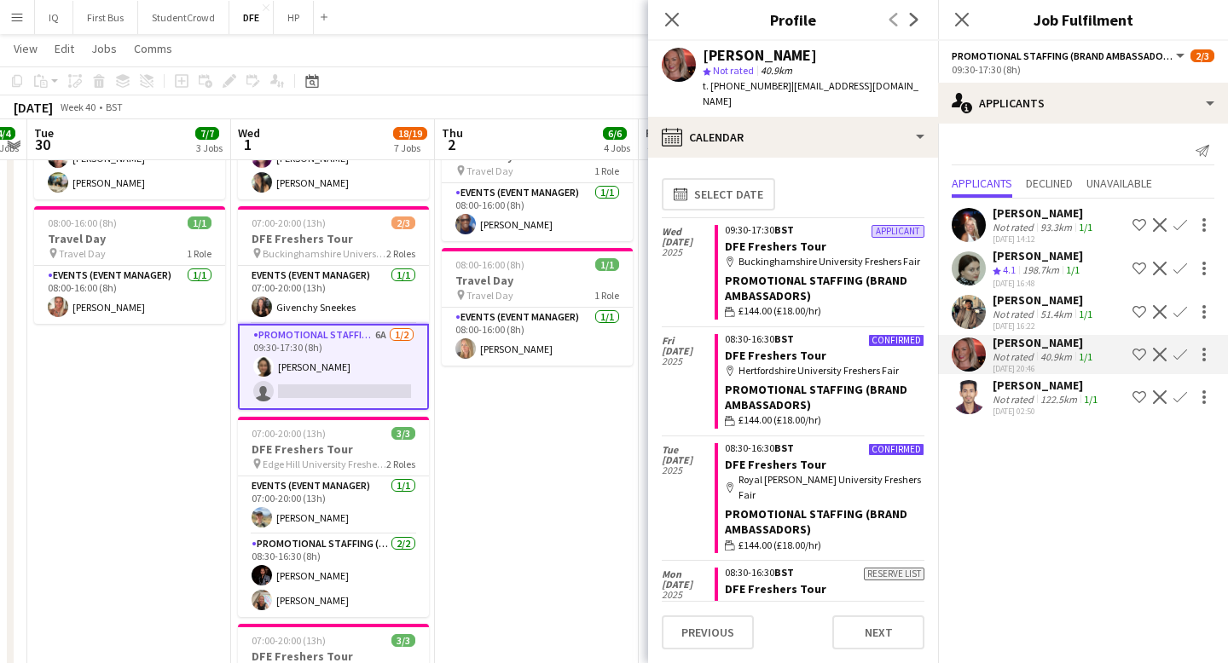
click at [1183, 359] on app-icon "Confirm" at bounding box center [1180, 355] width 14 height 14
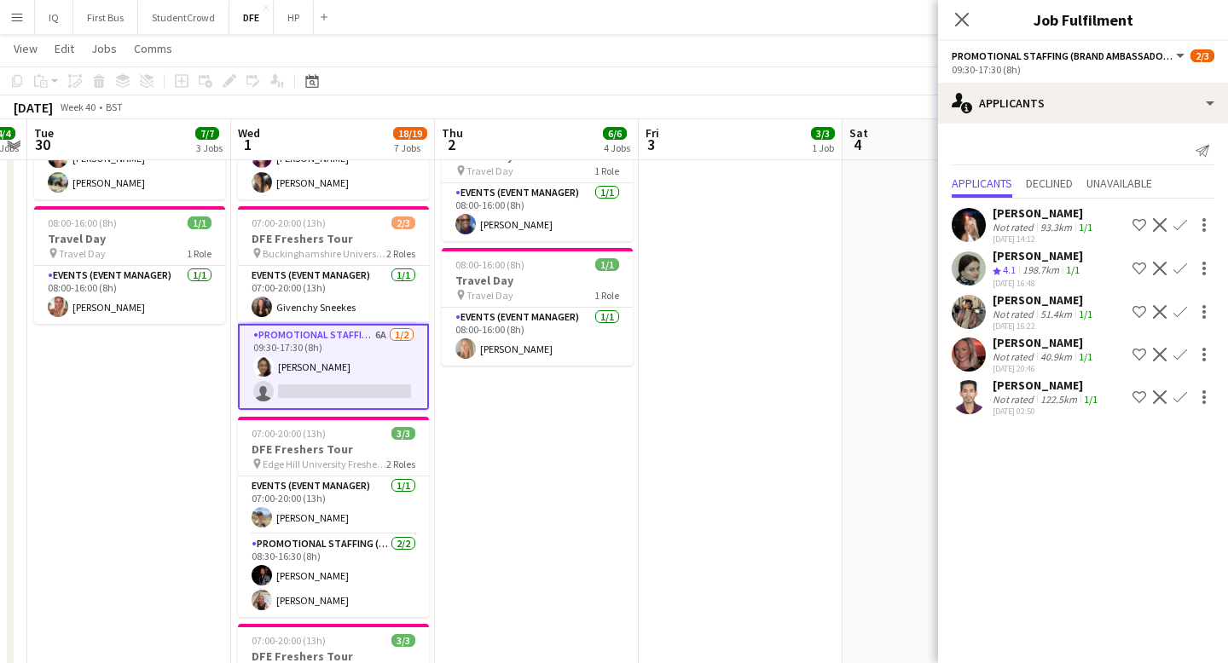
click at [1183, 359] on app-icon "Confirm" at bounding box center [1180, 355] width 14 height 14
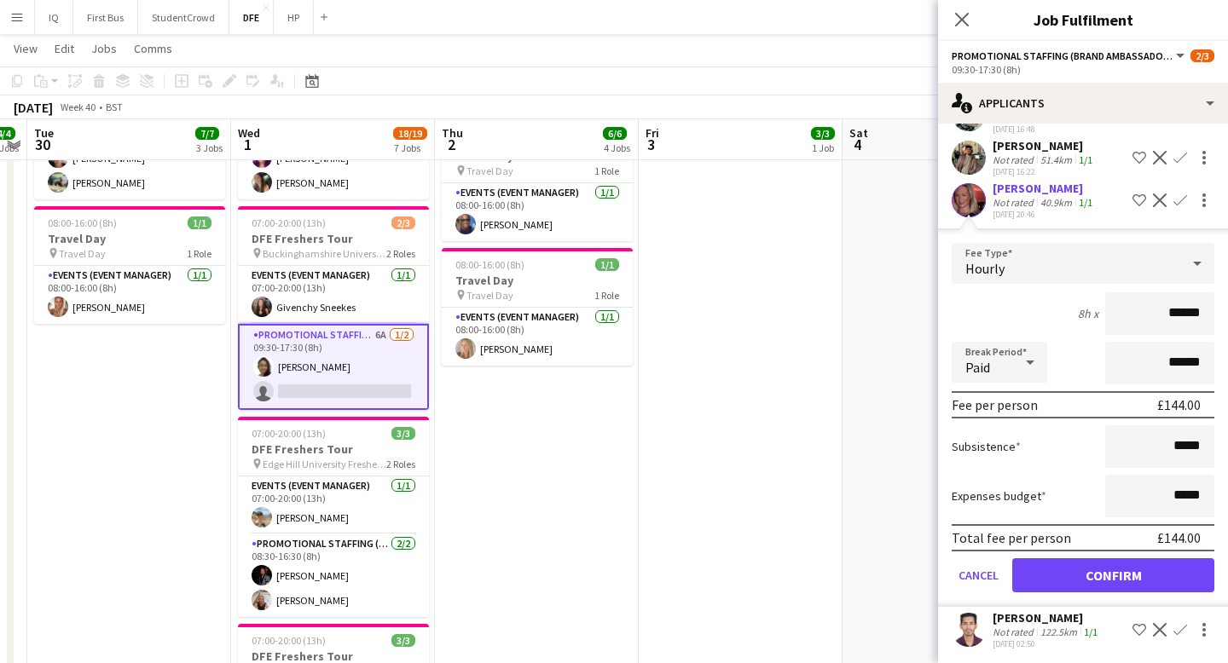
scroll to position [157, 0]
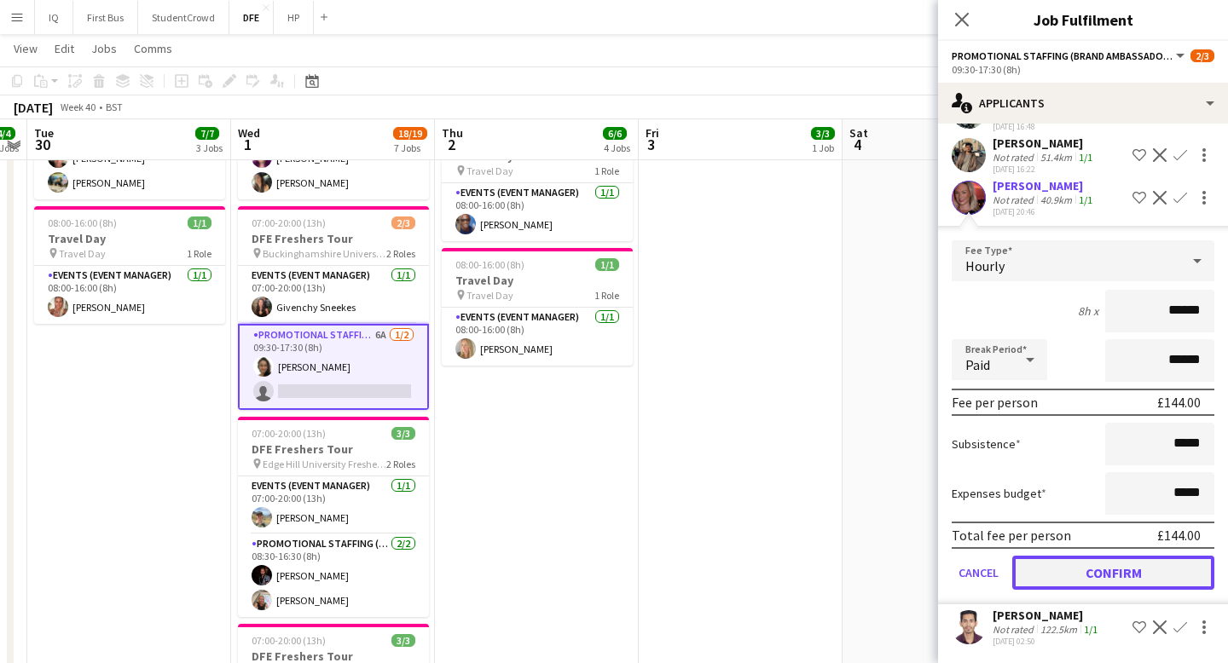
click at [1094, 575] on button "Confirm" at bounding box center [1113, 573] width 202 height 34
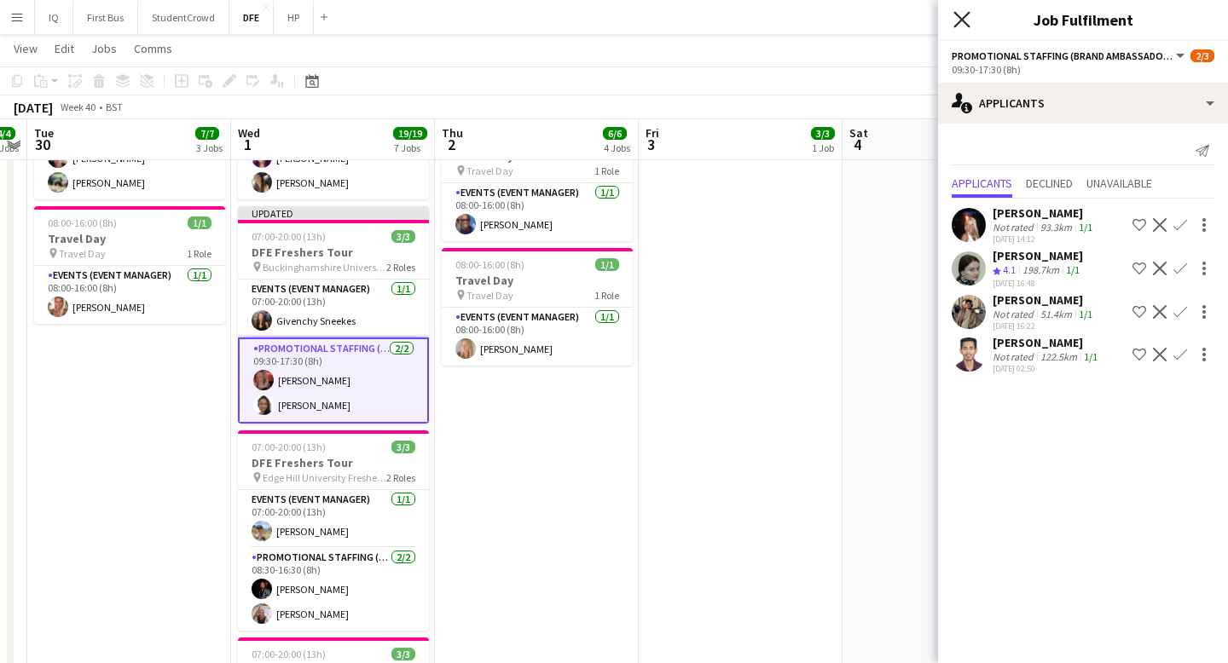
click at [958, 19] on icon "Close pop-in" at bounding box center [961, 19] width 16 height 16
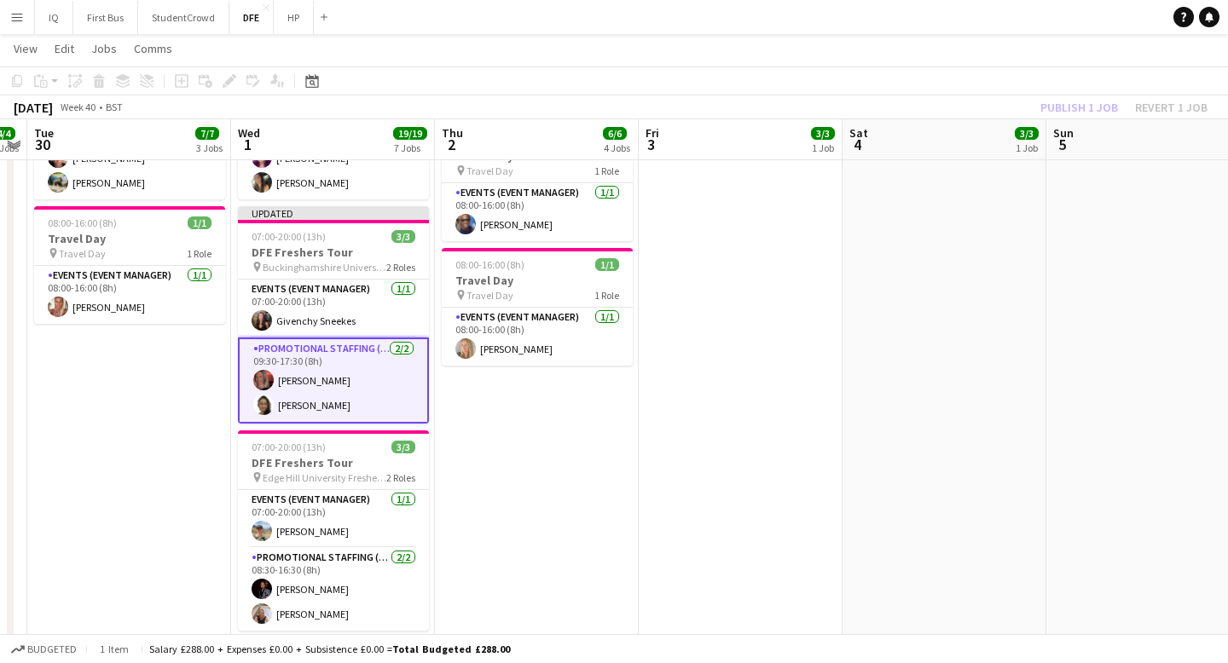
click at [344, 375] on app-card-role "Promotional Staffing (Brand Ambassadors) [DATE] 09:30-17:30 (8h) [PERSON_NAME] …" at bounding box center [333, 381] width 191 height 86
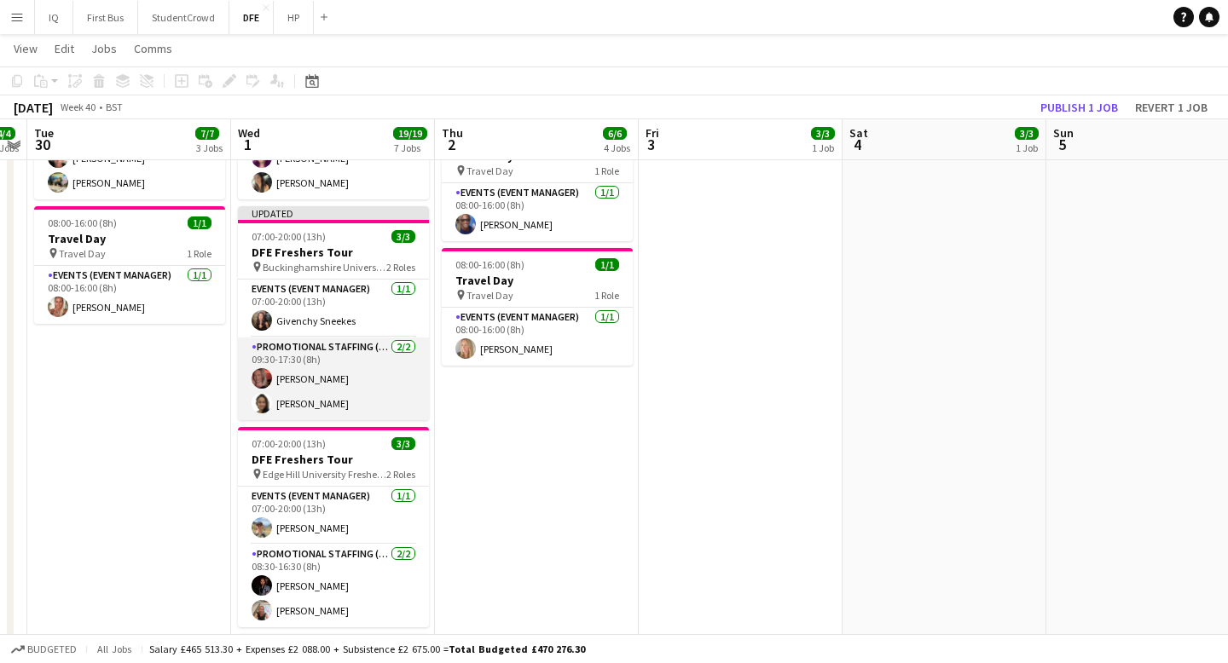
scroll to position [0, 381]
click at [292, 379] on app-card-role "Promotional Staffing (Brand Ambassadors) [DATE] 09:30-17:30 (8h) [PERSON_NAME] …" at bounding box center [332, 379] width 191 height 83
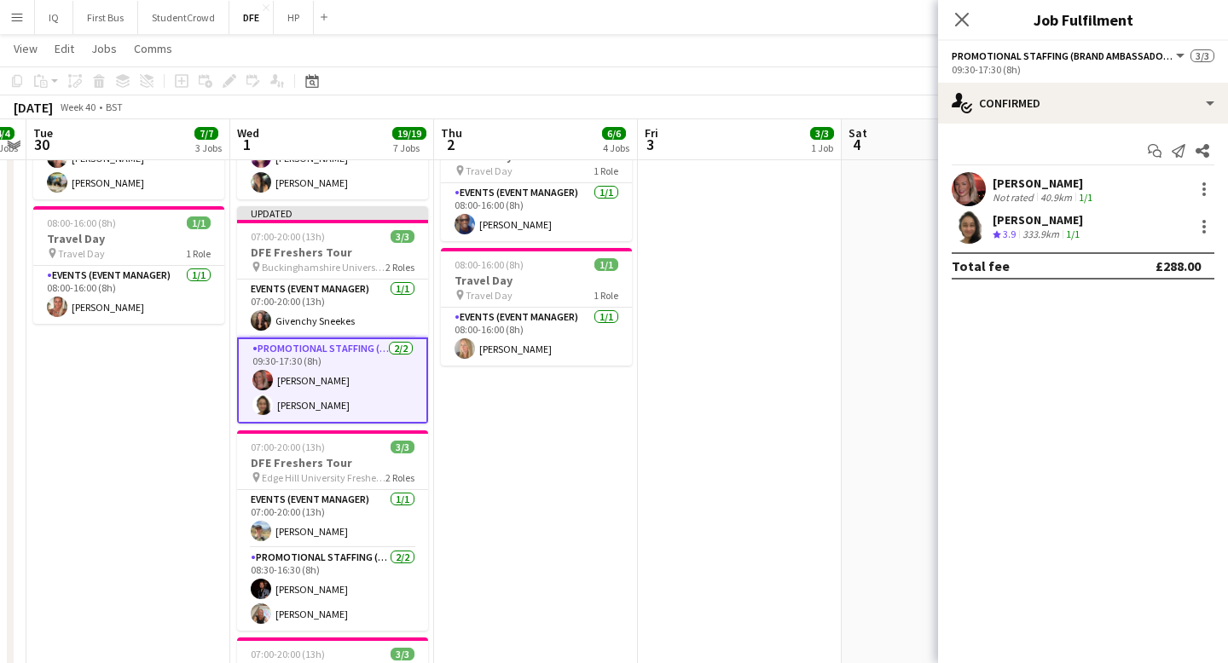
click at [1018, 183] on div "[PERSON_NAME]" at bounding box center [1043, 183] width 103 height 15
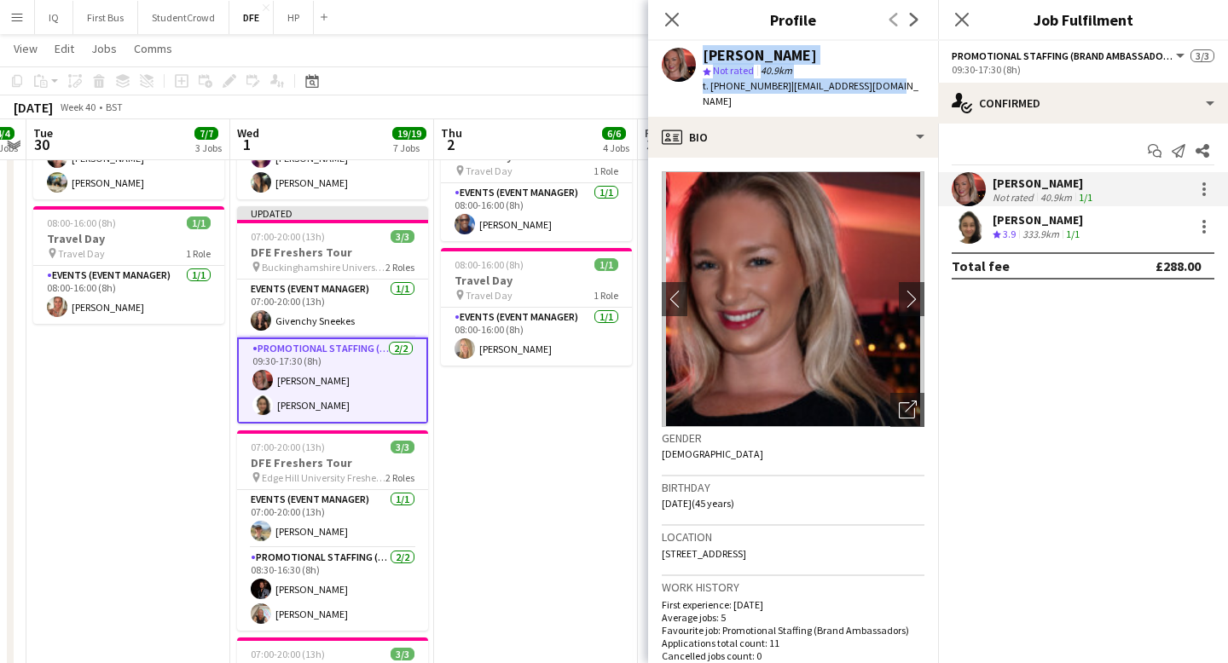
drag, startPoint x: 897, startPoint y: 90, endPoint x: 696, endPoint y: 55, distance: 203.4
click at [696, 55] on app-profile-header "[PERSON_NAME] star Not rated 40.9km t. [PHONE_NUMBER] | [EMAIL_ADDRESS][DOMAIN_…" at bounding box center [793, 79] width 290 height 76
copy div "[PERSON_NAME] star Not rated 40.9km t. [PHONE_NUMBER] | [EMAIL_ADDRESS][DOMAIN_…"
click at [668, 22] on icon at bounding box center [671, 19] width 16 height 16
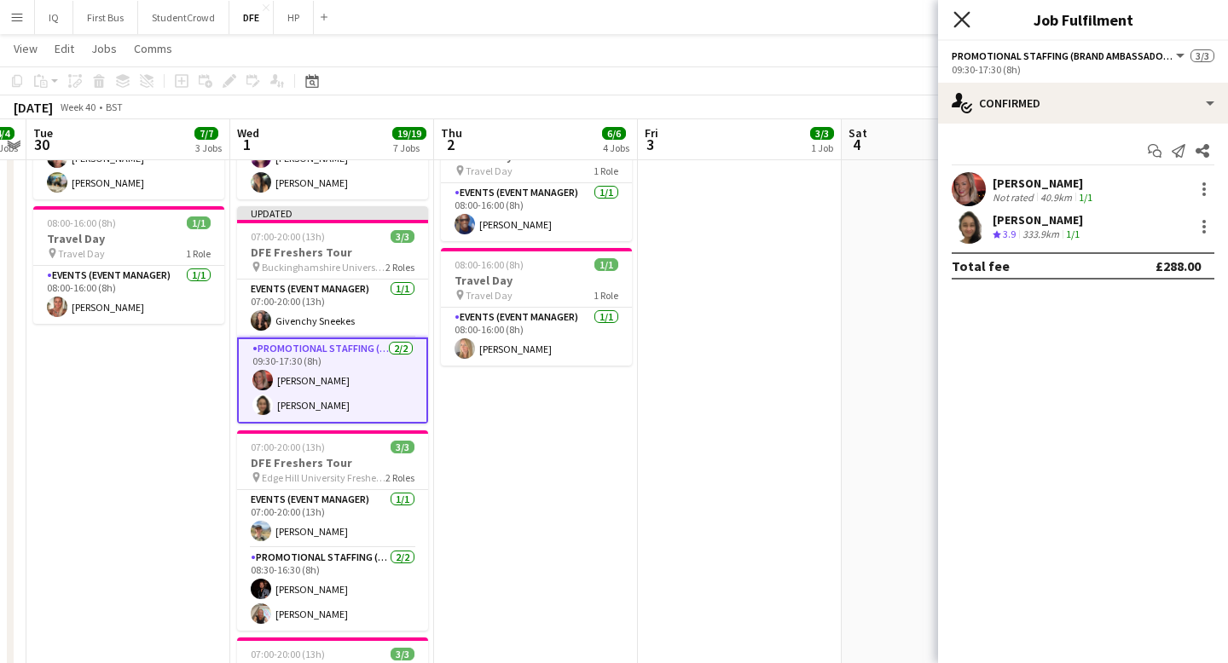
click at [961, 17] on icon at bounding box center [961, 19] width 16 height 16
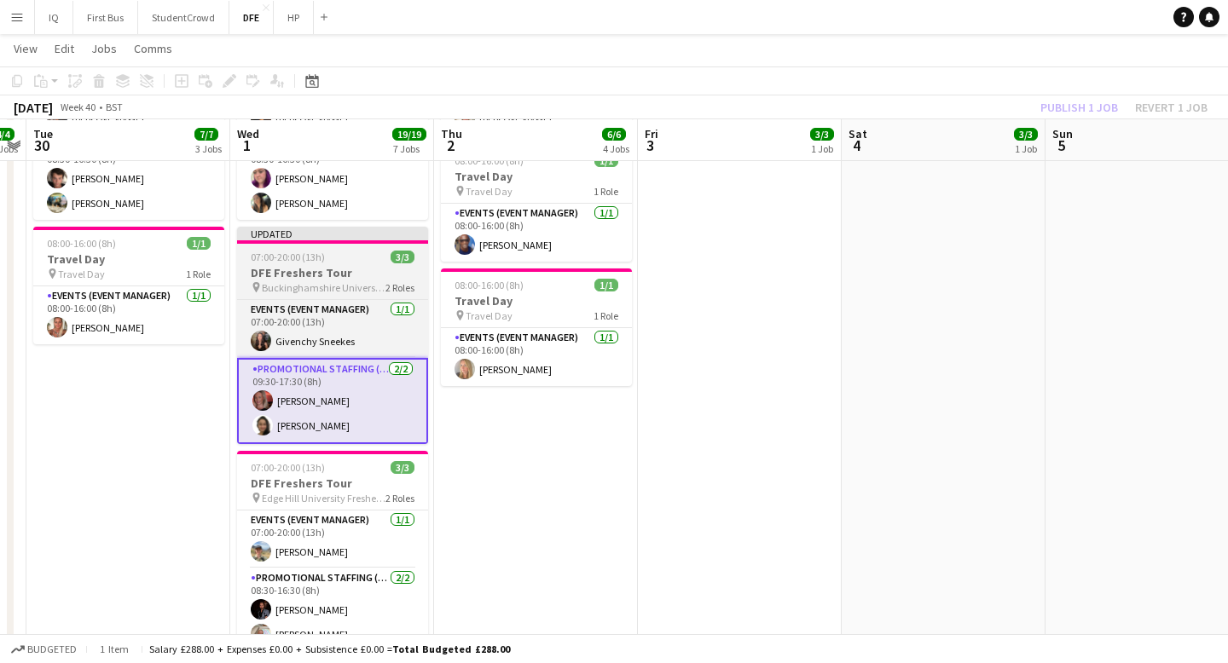
scroll to position [384, 0]
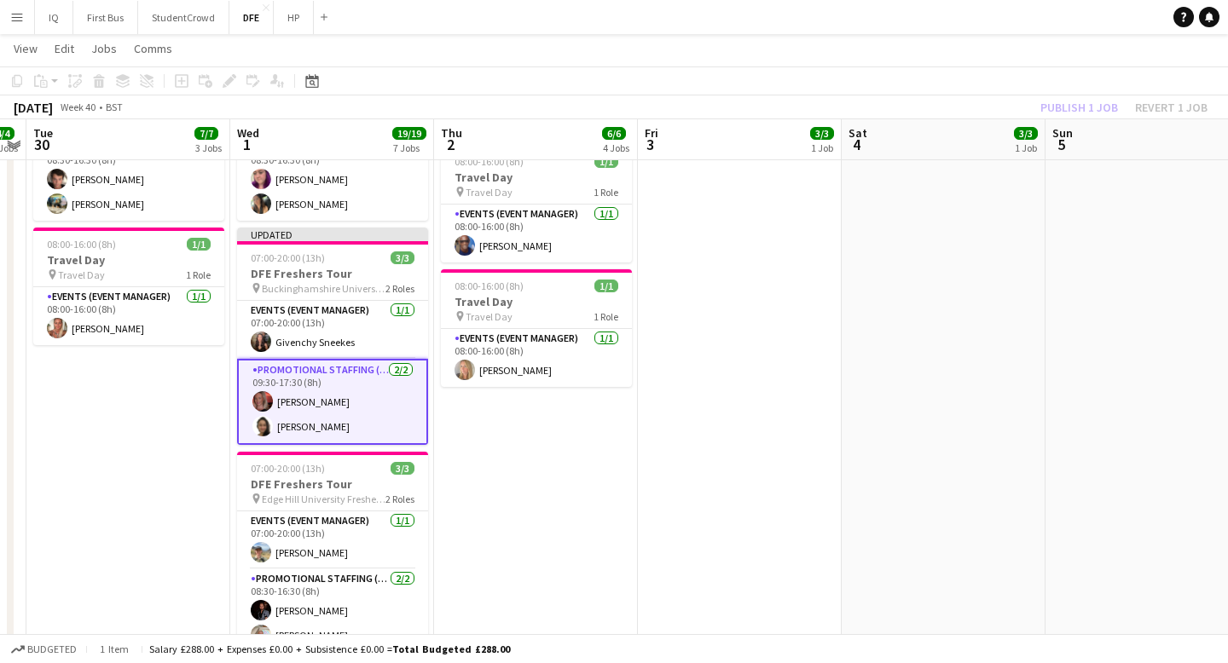
click at [1091, 96] on div "Publish 1 job Revert 1 job" at bounding box center [1124, 107] width 208 height 22
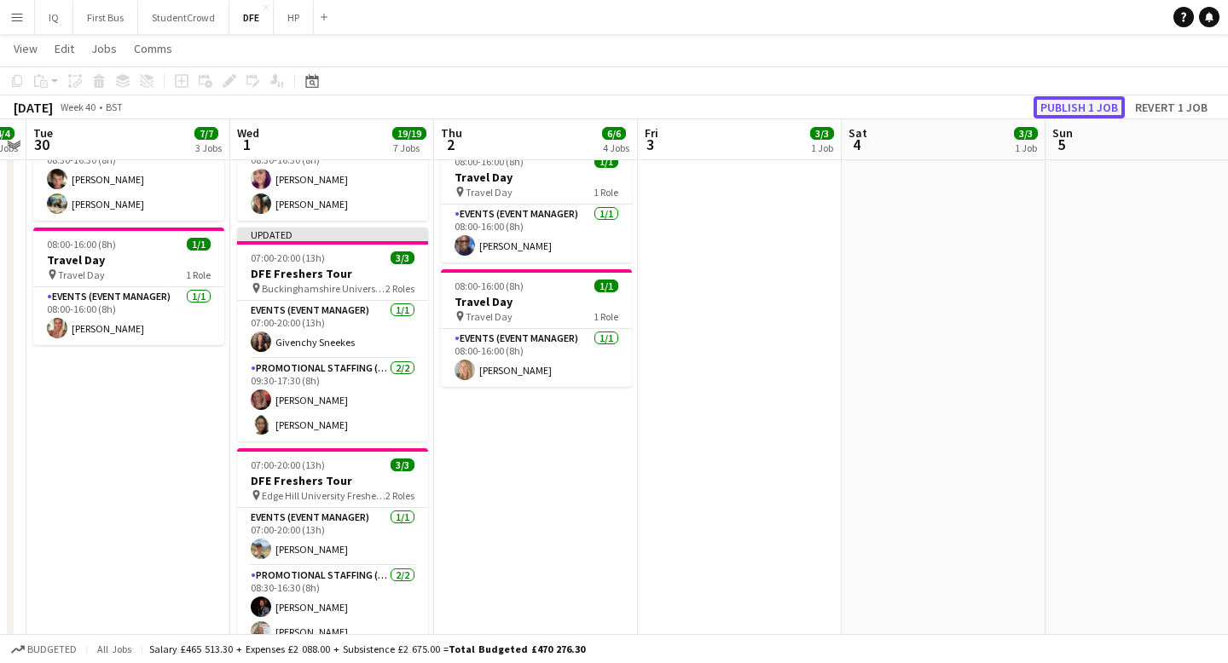
click at [1075, 99] on button "Publish 1 job" at bounding box center [1078, 107] width 91 height 22
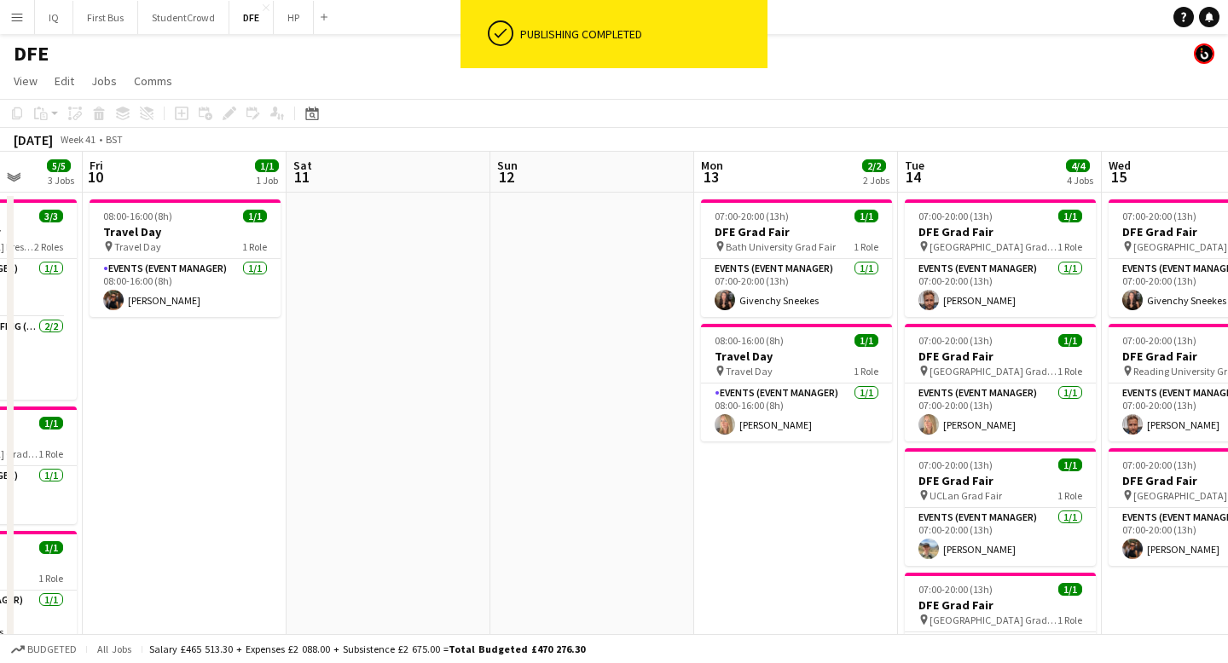
scroll to position [0, 652]
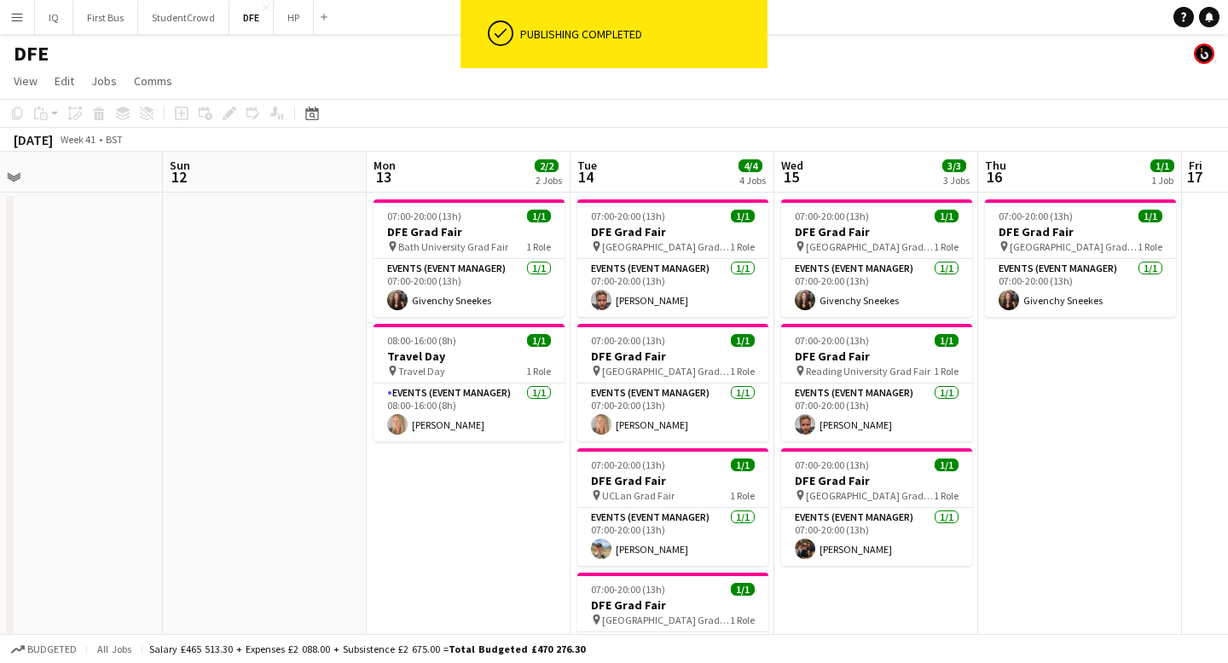
click at [16, 18] on app-icon "Menu" at bounding box center [17, 17] width 14 height 14
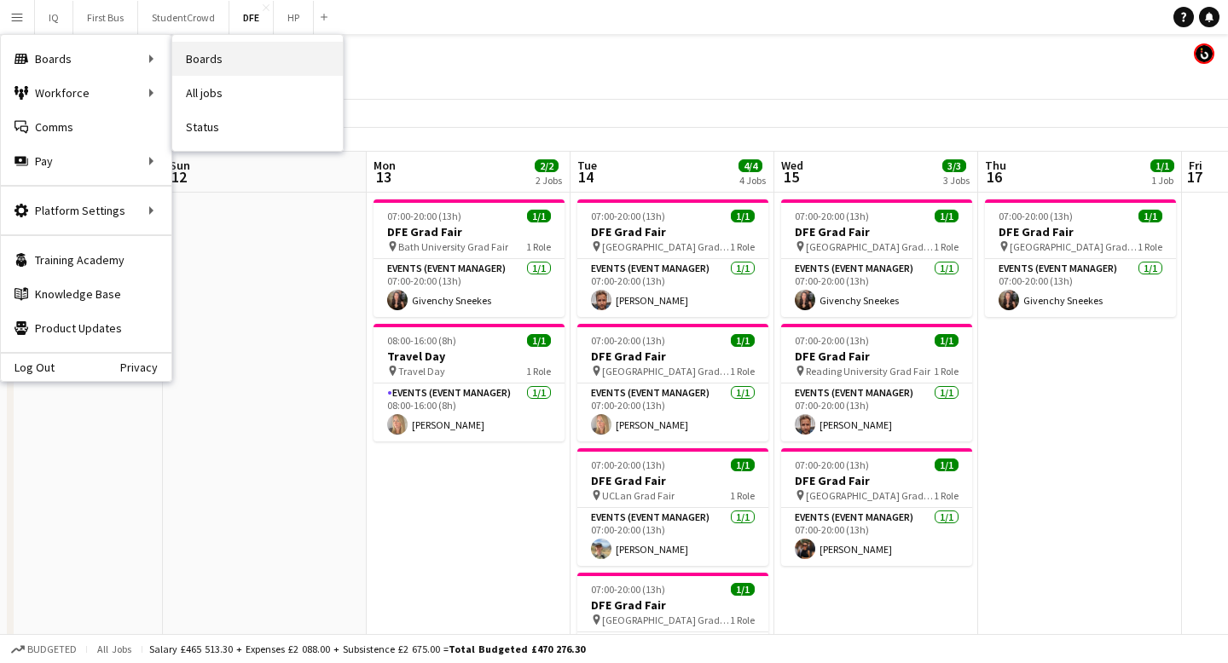
click at [238, 57] on link "Boards" at bounding box center [257, 59] width 171 height 34
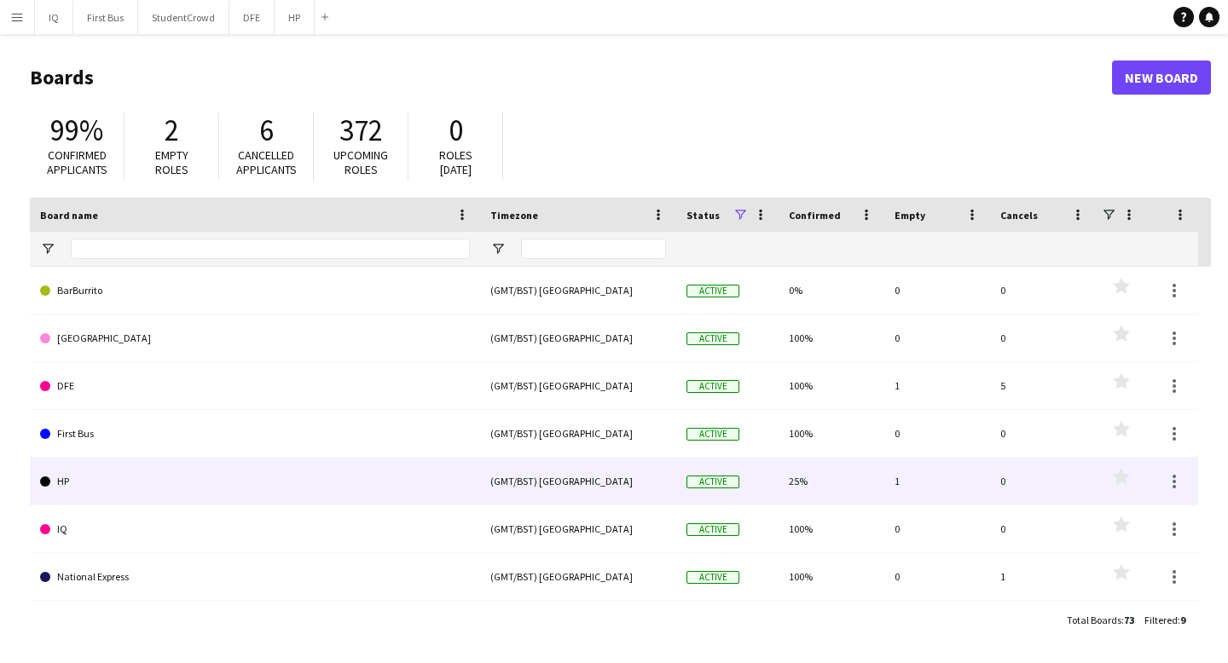
click at [388, 495] on link "HP" at bounding box center [255, 482] width 430 height 48
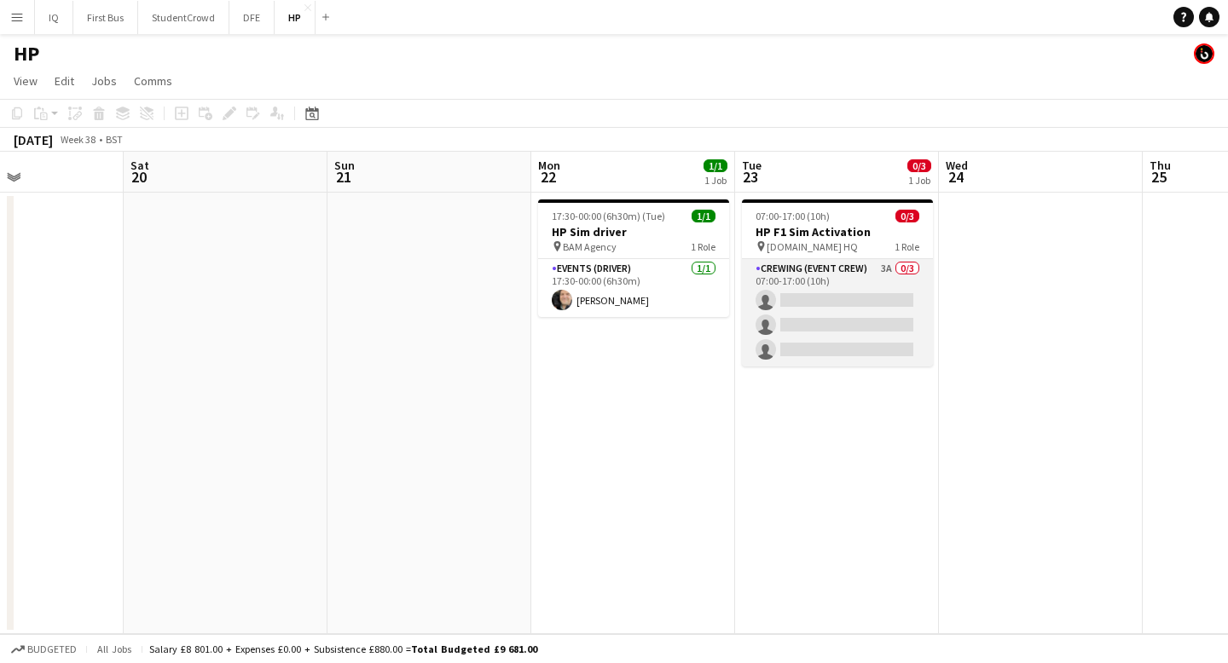
scroll to position [0, 696]
click at [804, 324] on app-card-role "Crewing (Event Crew) 3A 0/3 07:00-17:00 (10h) single-neutral-actions single-neu…" at bounding box center [832, 312] width 191 height 107
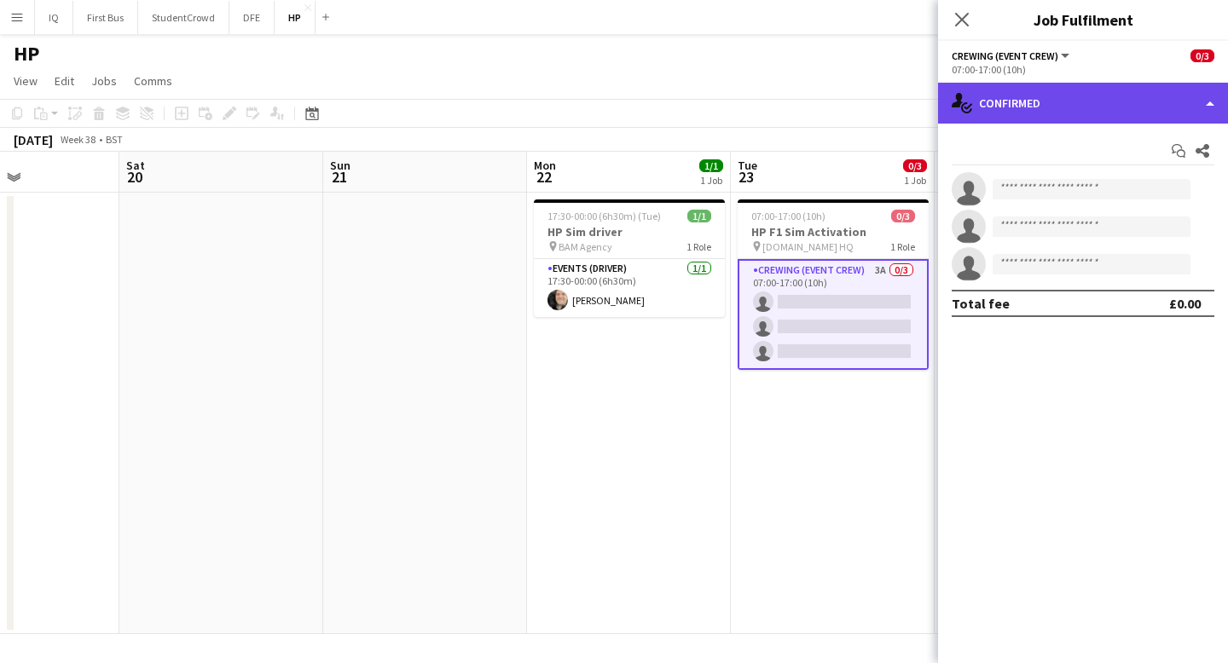
click at [1091, 106] on div "single-neutral-actions-check-2 Confirmed" at bounding box center [1083, 103] width 290 height 41
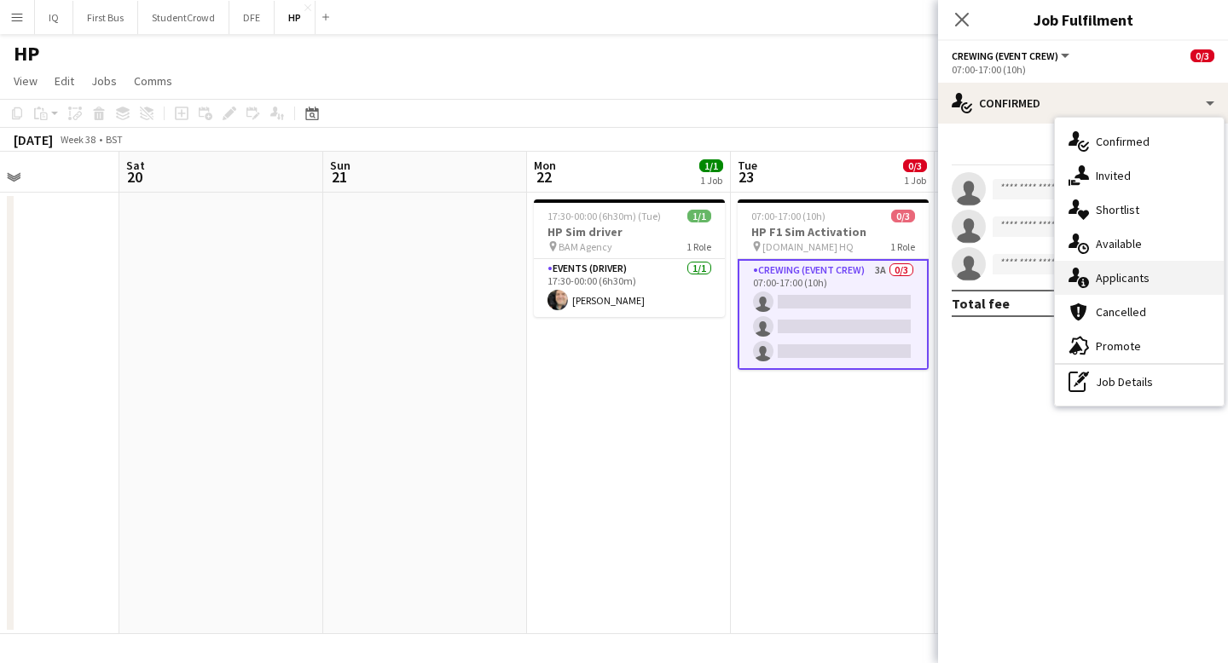
click at [1129, 287] on div "single-neutral-actions-information Applicants" at bounding box center [1139, 278] width 169 height 34
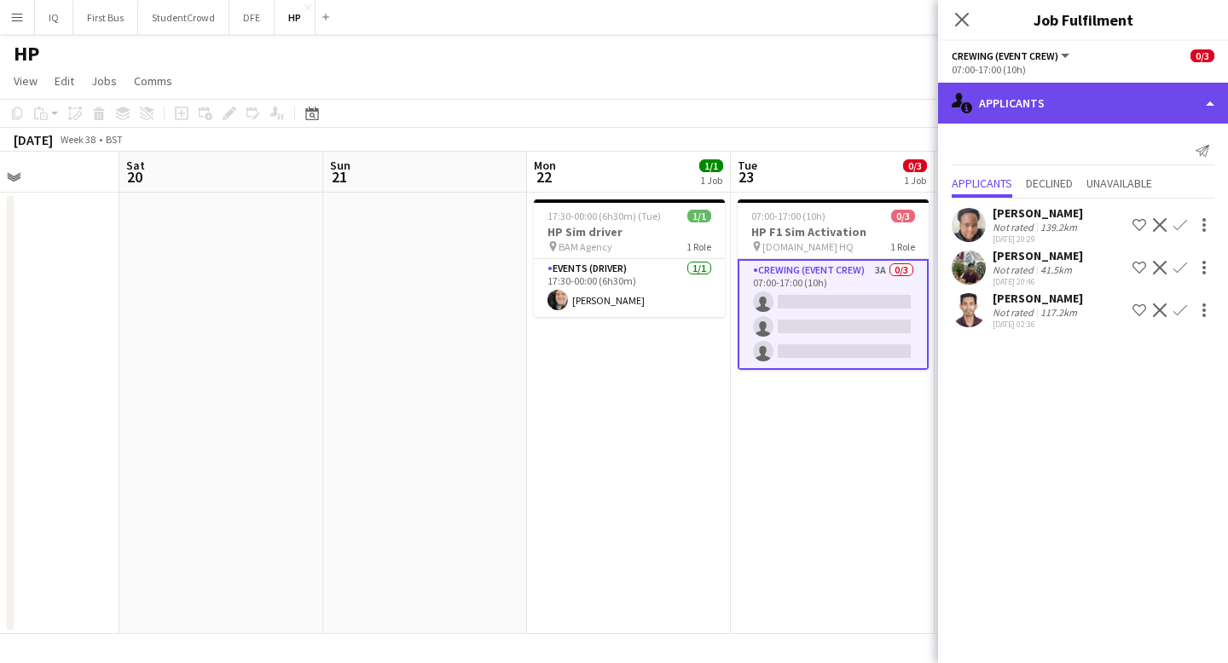
click at [1036, 93] on div "single-neutral-actions-information Applicants" at bounding box center [1083, 103] width 290 height 41
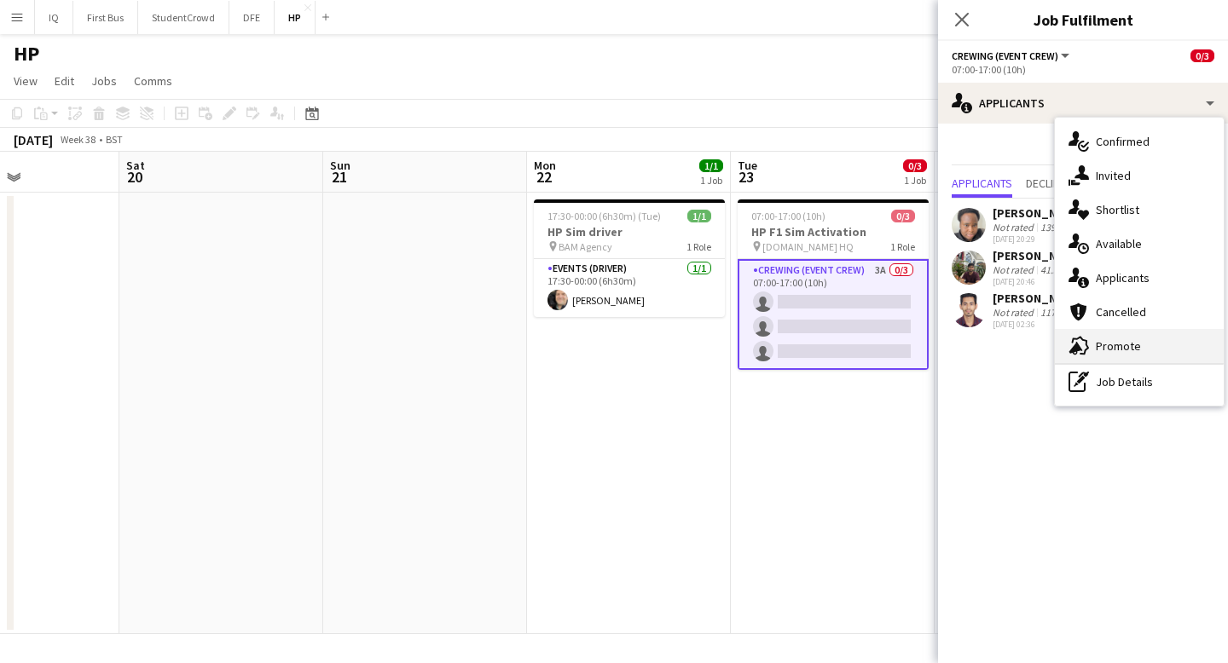
click at [1114, 346] on div "advertising-megaphone Promote" at bounding box center [1139, 346] width 169 height 34
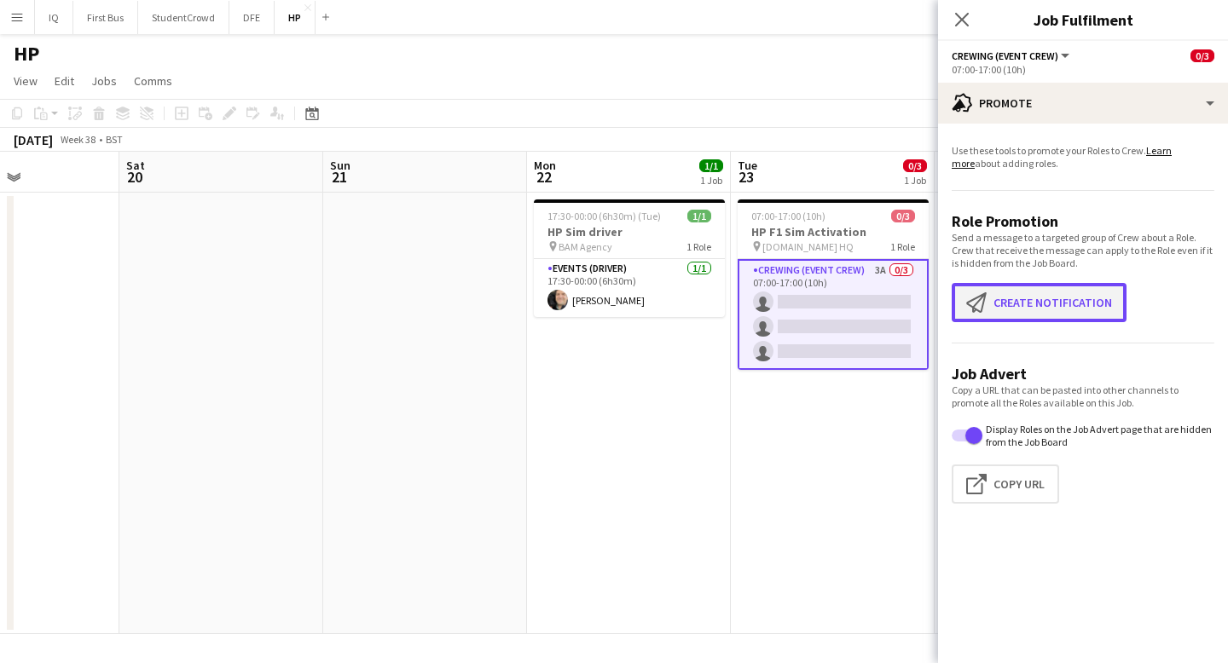
click at [1062, 295] on button "Create notification Create notification" at bounding box center [1038, 302] width 175 height 39
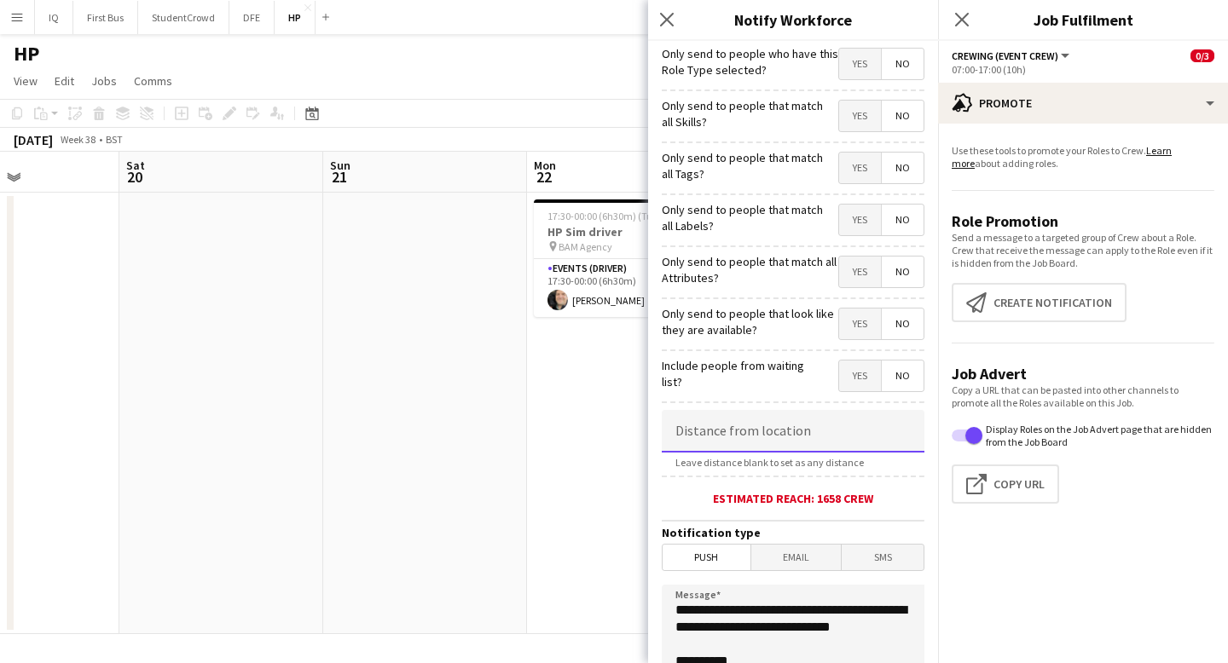
click at [850, 436] on input at bounding box center [793, 431] width 263 height 43
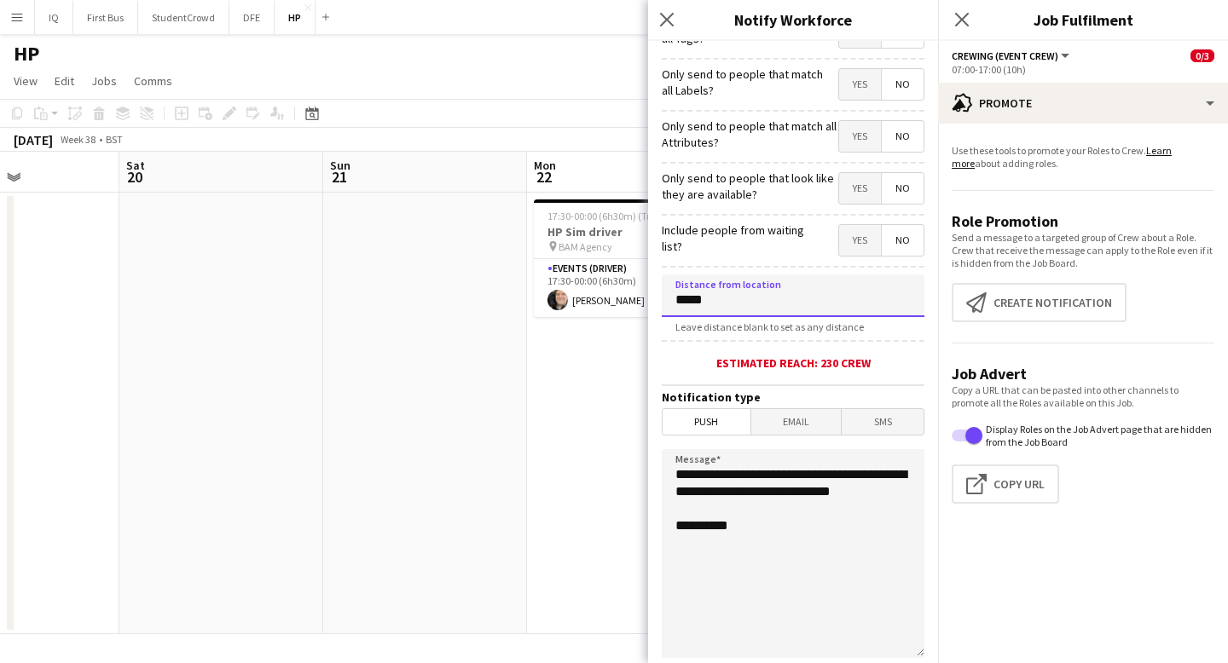
scroll to position [279, 0]
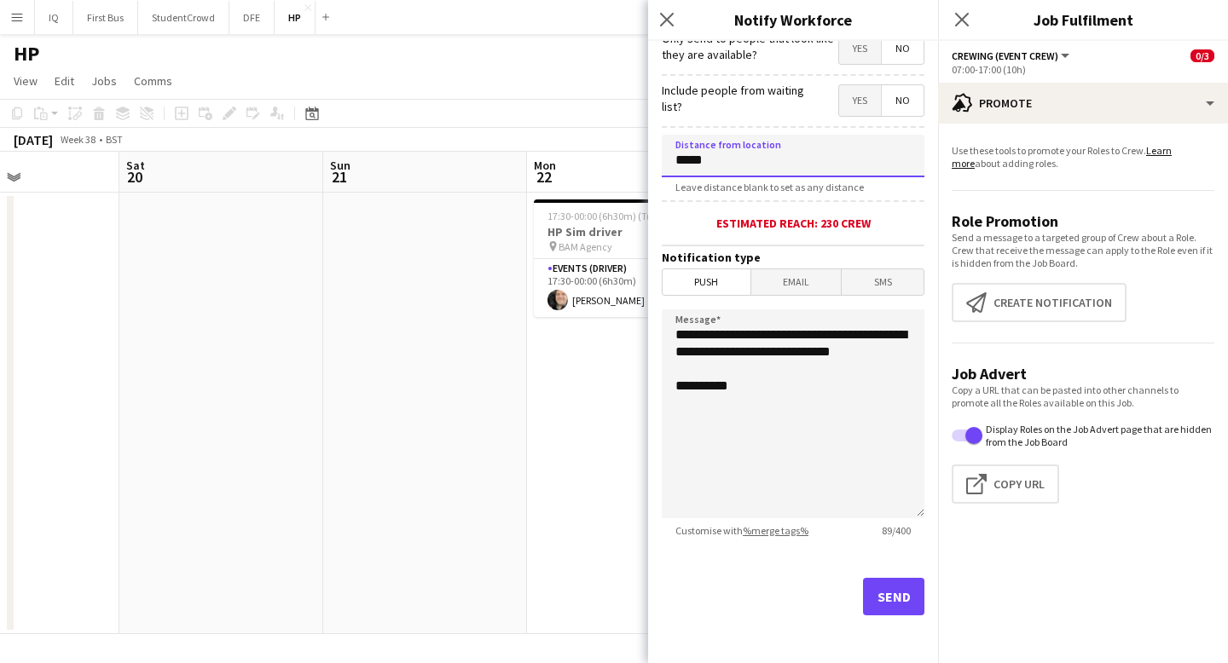
type input "*****"
click at [893, 595] on button "Send" at bounding box center [893, 597] width 61 height 38
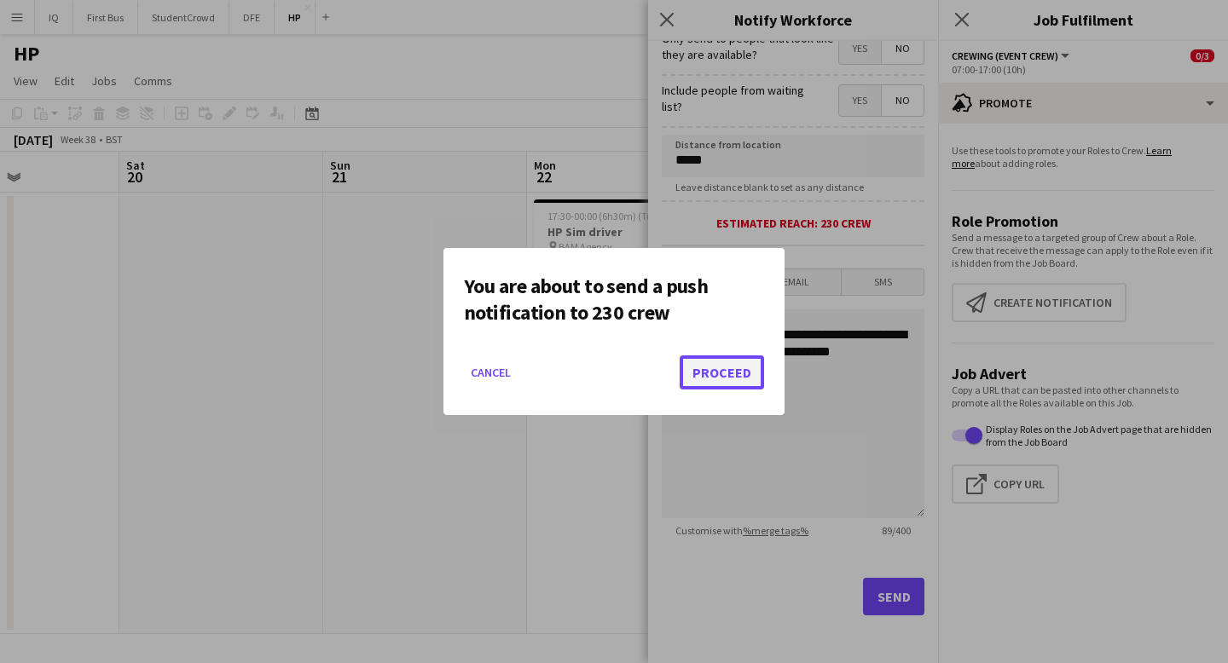
click at [733, 367] on button "Proceed" at bounding box center [721, 372] width 84 height 34
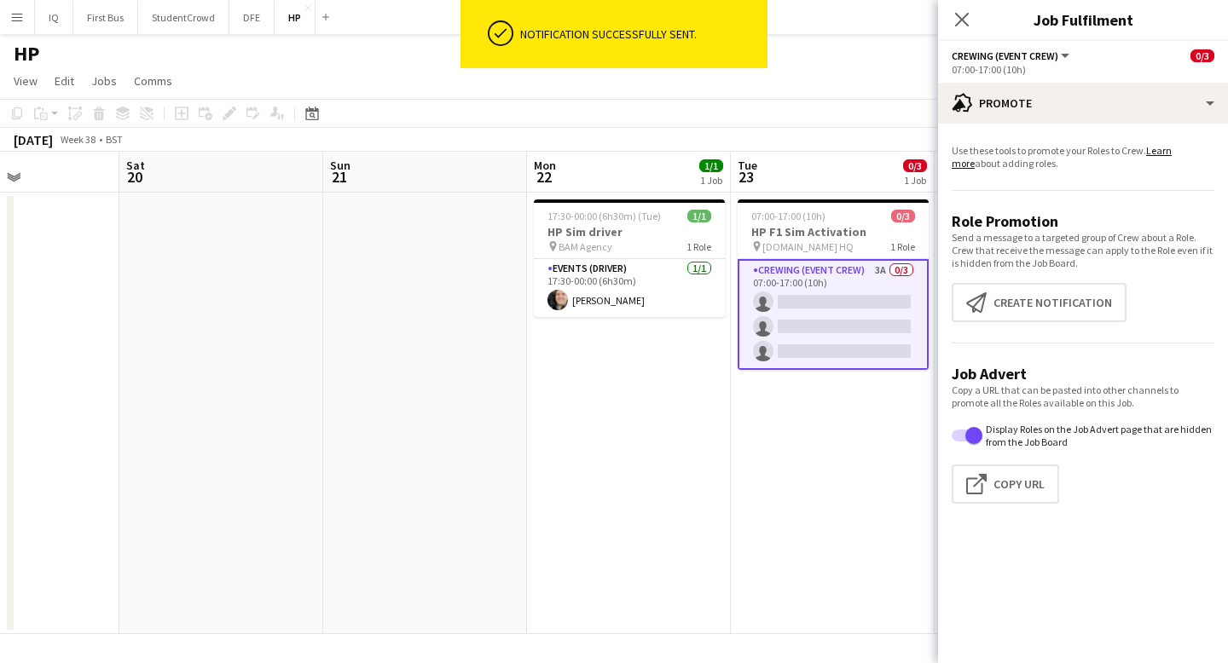
click at [12, 12] on app-icon "Menu" at bounding box center [17, 17] width 14 height 14
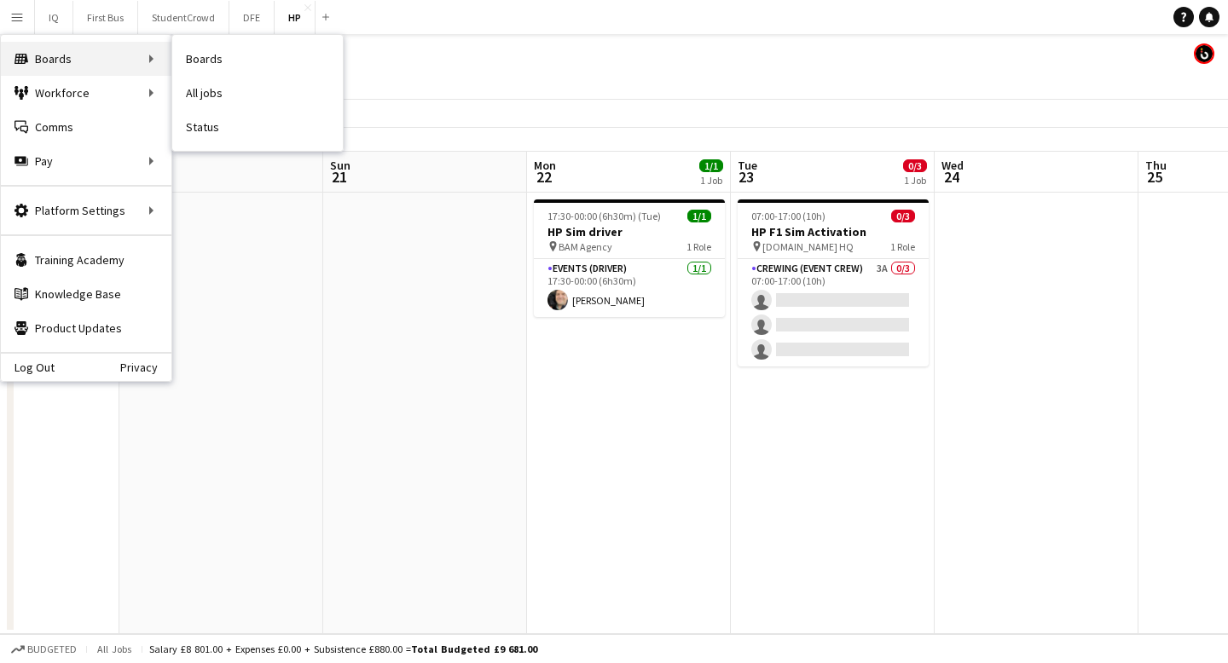
click at [63, 56] on div "Boards Boards" at bounding box center [86, 59] width 171 height 34
click at [256, 65] on link "Boards" at bounding box center [257, 59] width 171 height 34
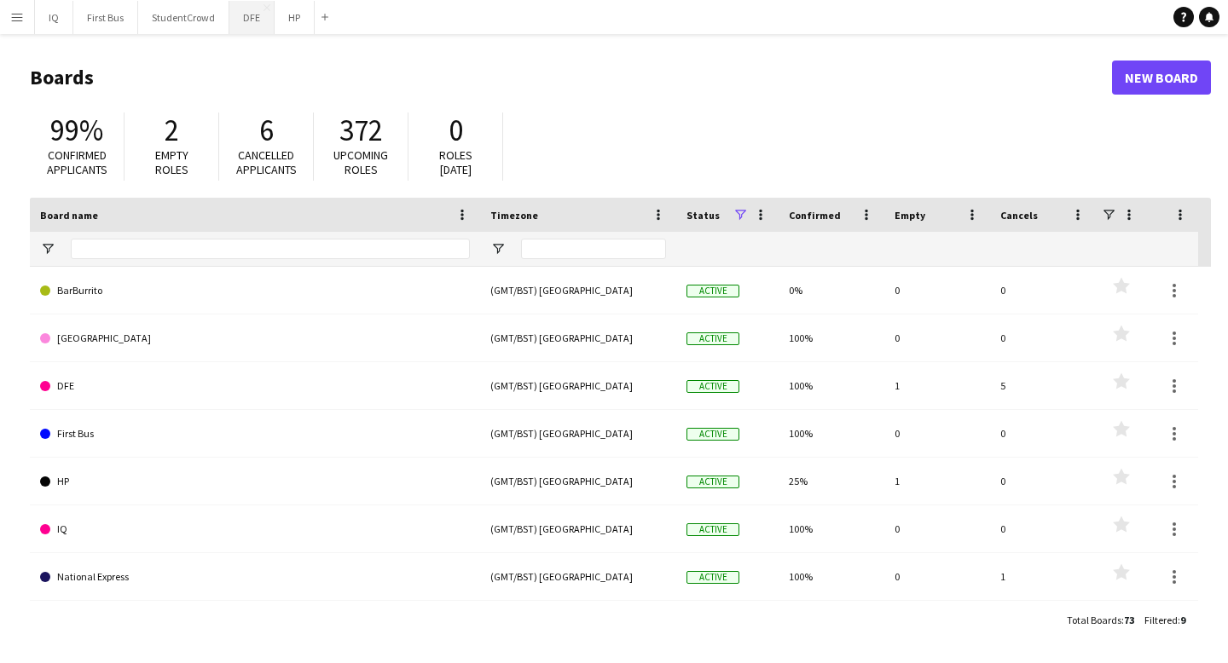
click at [255, 12] on button "DFE Close" at bounding box center [251, 17] width 45 height 33
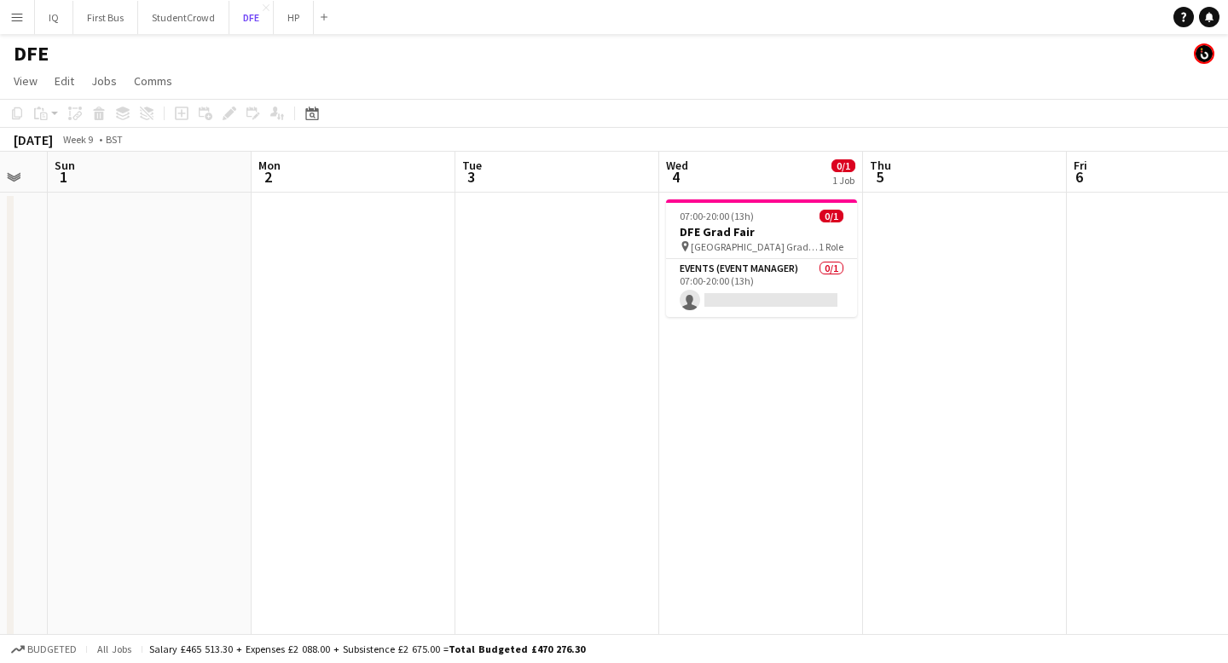
scroll to position [0, 570]
click at [20, 18] on app-icon "Menu" at bounding box center [17, 17] width 14 height 14
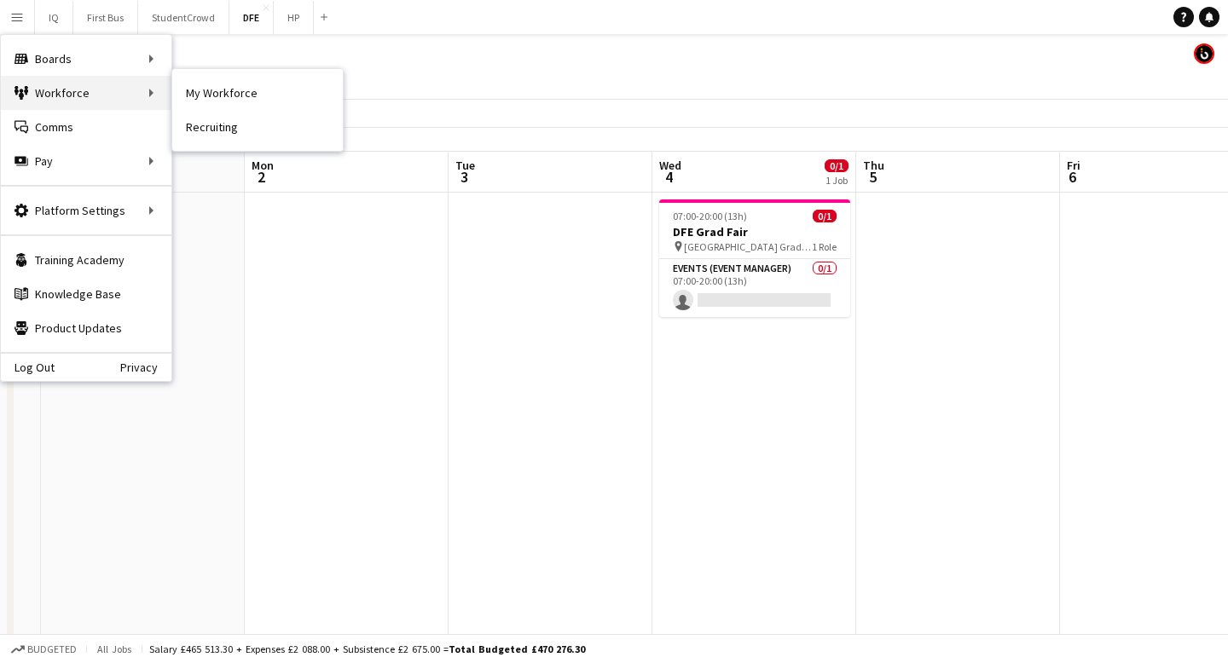
click at [98, 93] on div "Workforce Workforce" at bounding box center [86, 93] width 171 height 34
click at [269, 74] on link "Boards" at bounding box center [257, 59] width 171 height 34
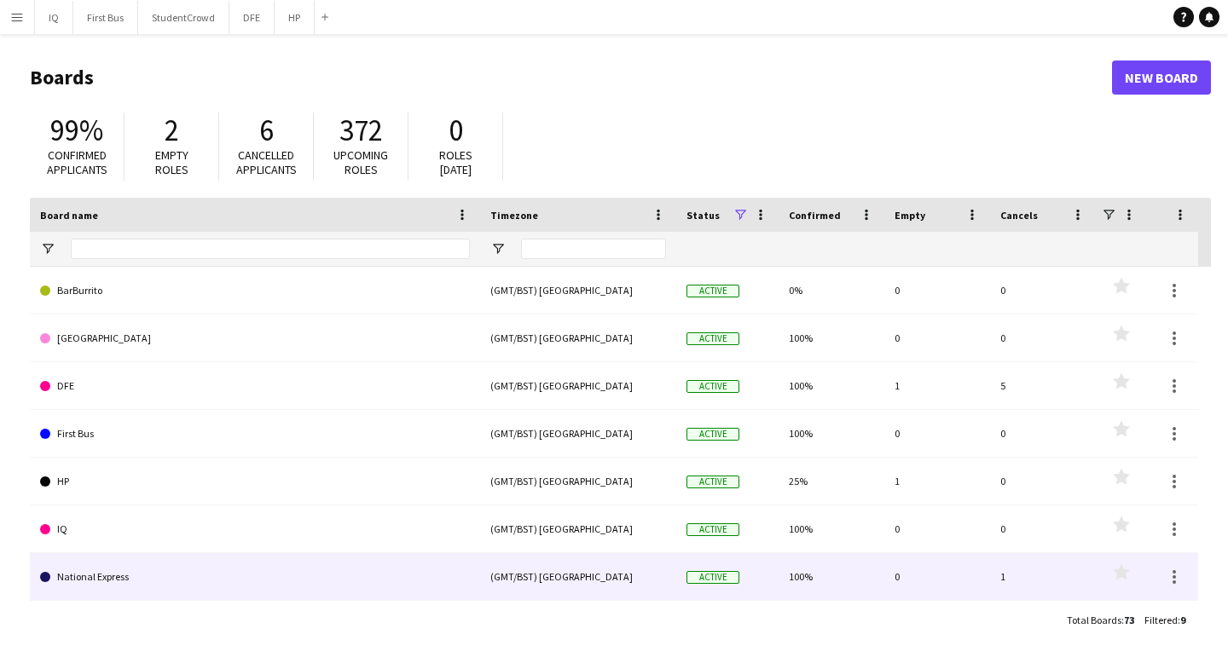
click at [1004, 576] on div "1" at bounding box center [1043, 576] width 106 height 47
click at [101, 574] on link "National Express" at bounding box center [255, 577] width 430 height 48
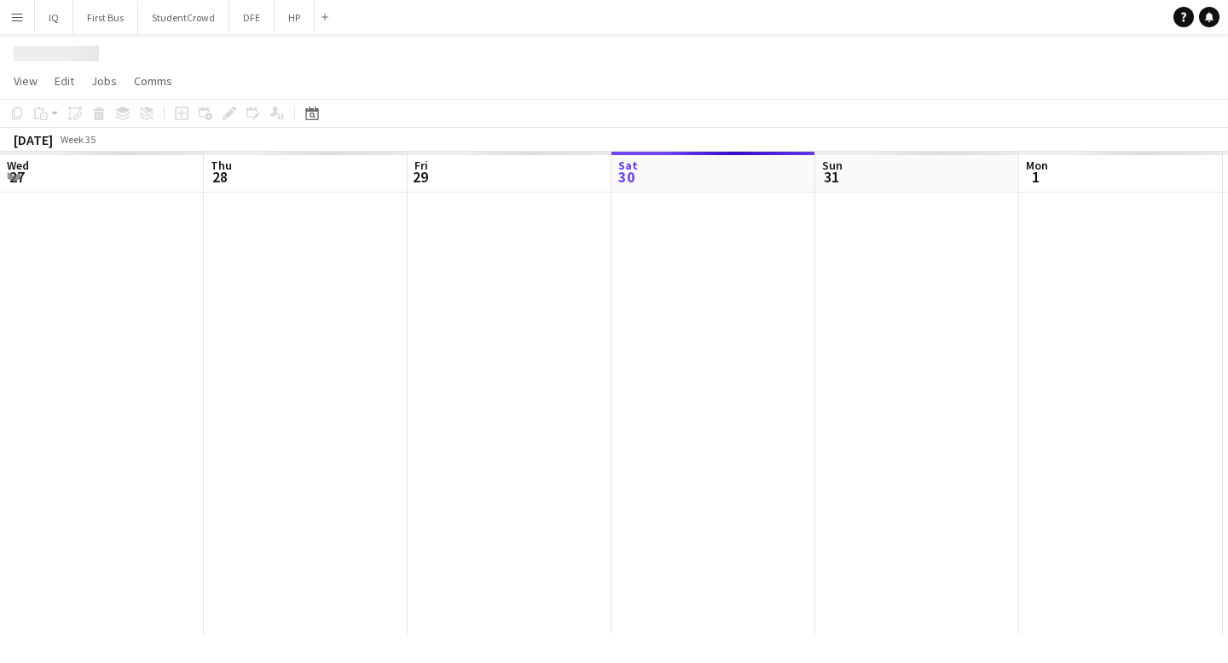
scroll to position [0, 407]
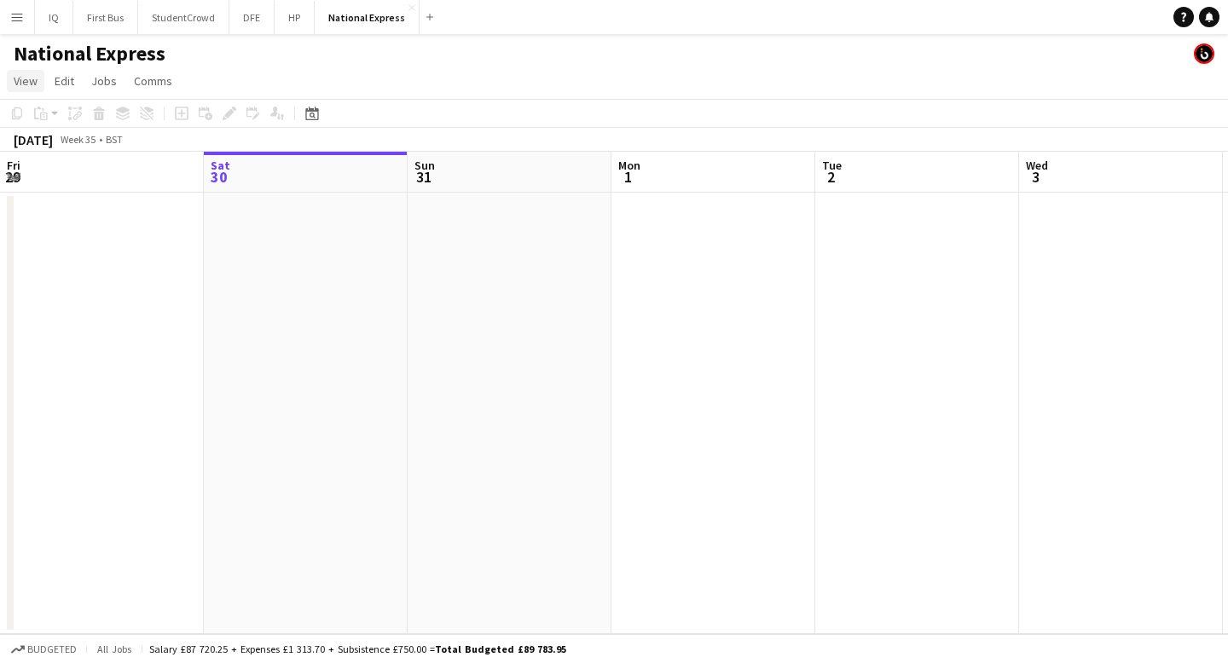
click at [24, 84] on span "View" at bounding box center [26, 80] width 24 height 15
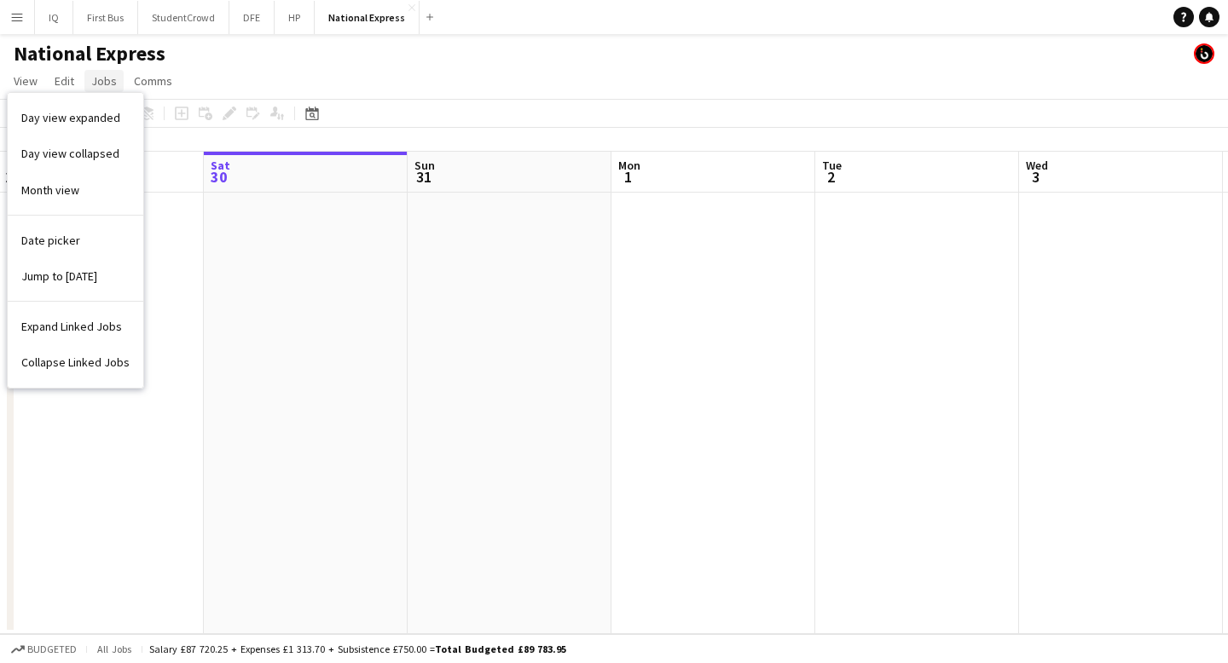
click at [113, 80] on span "Jobs" at bounding box center [104, 80] width 26 height 15
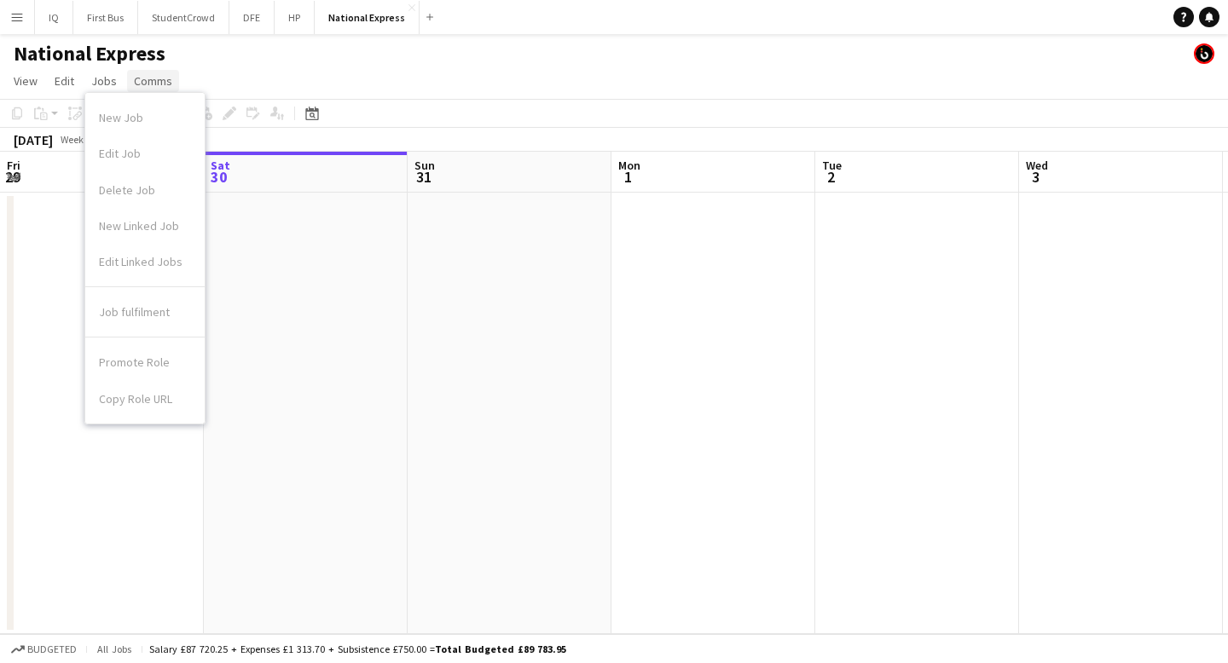
click at [157, 73] on span "Comms" at bounding box center [153, 80] width 38 height 15
click at [280, 62] on div "National Express" at bounding box center [614, 50] width 1228 height 32
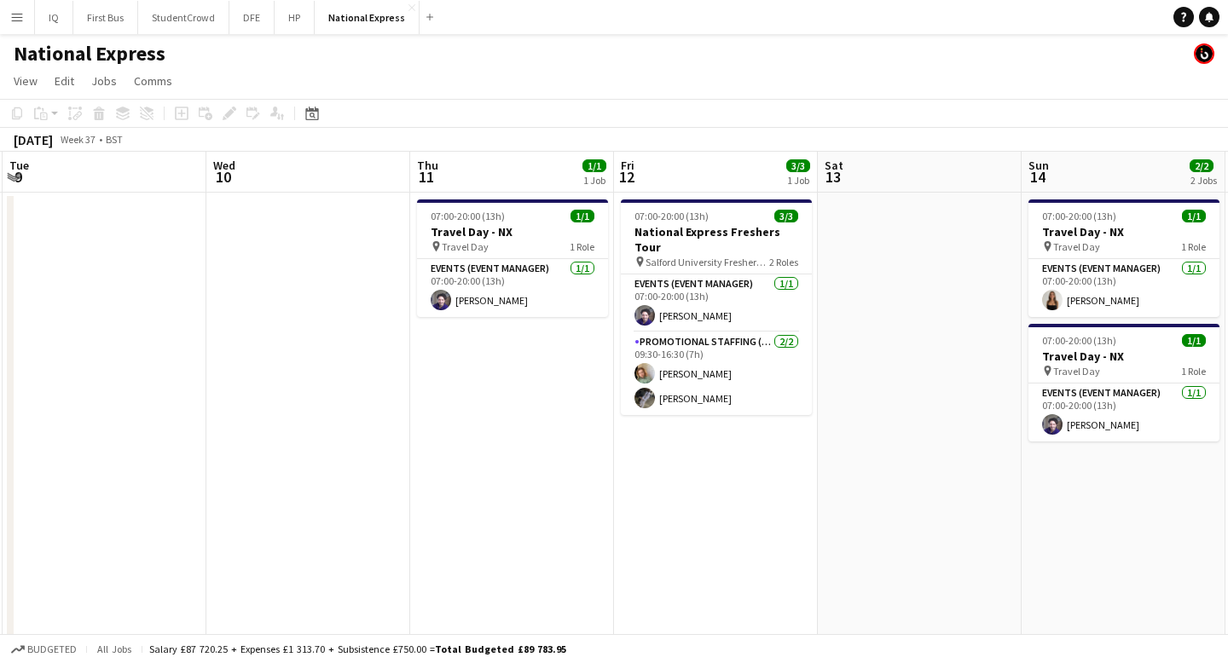
scroll to position [0, 606]
click at [1200, 57] on app-user-avatar at bounding box center [1204, 53] width 20 height 20
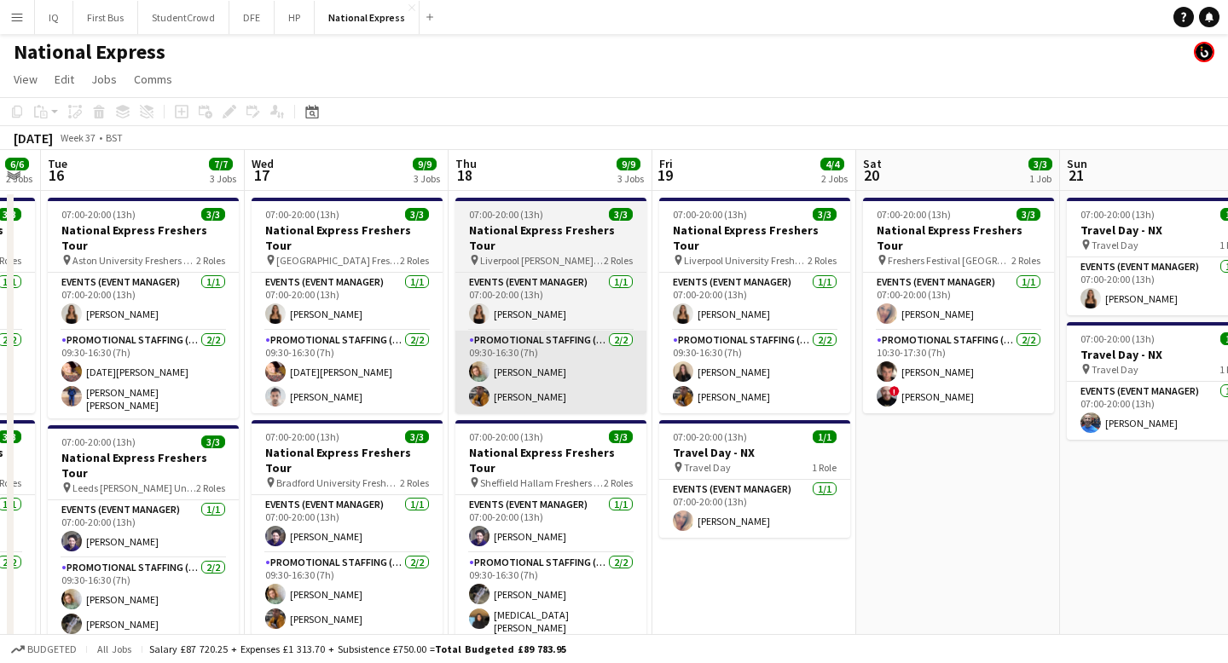
scroll to position [0, 777]
